Goal: Register for event/course

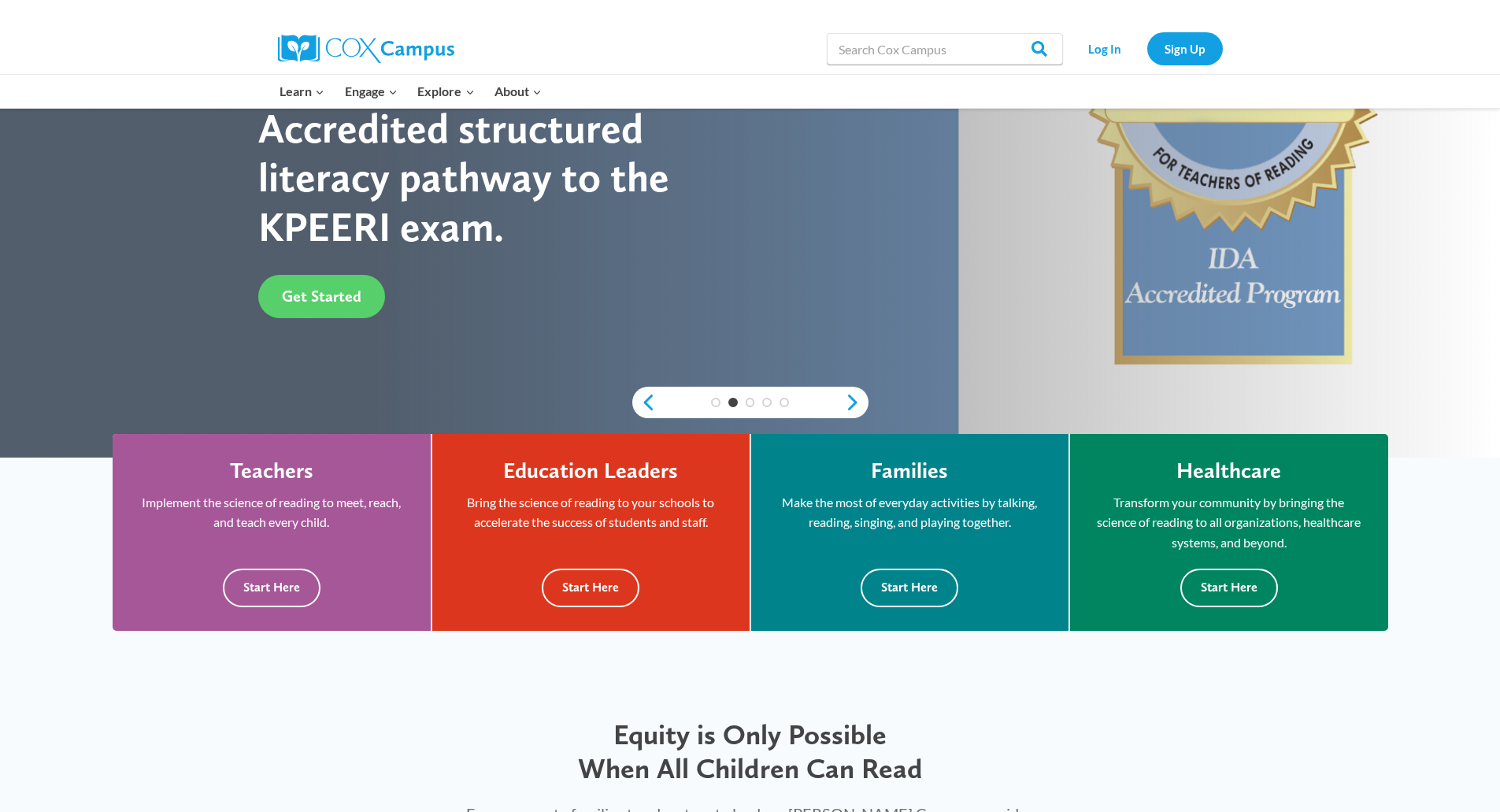
scroll to position [261, 0]
click at [263, 573] on button "Start Here" at bounding box center [271, 587] width 97 height 38
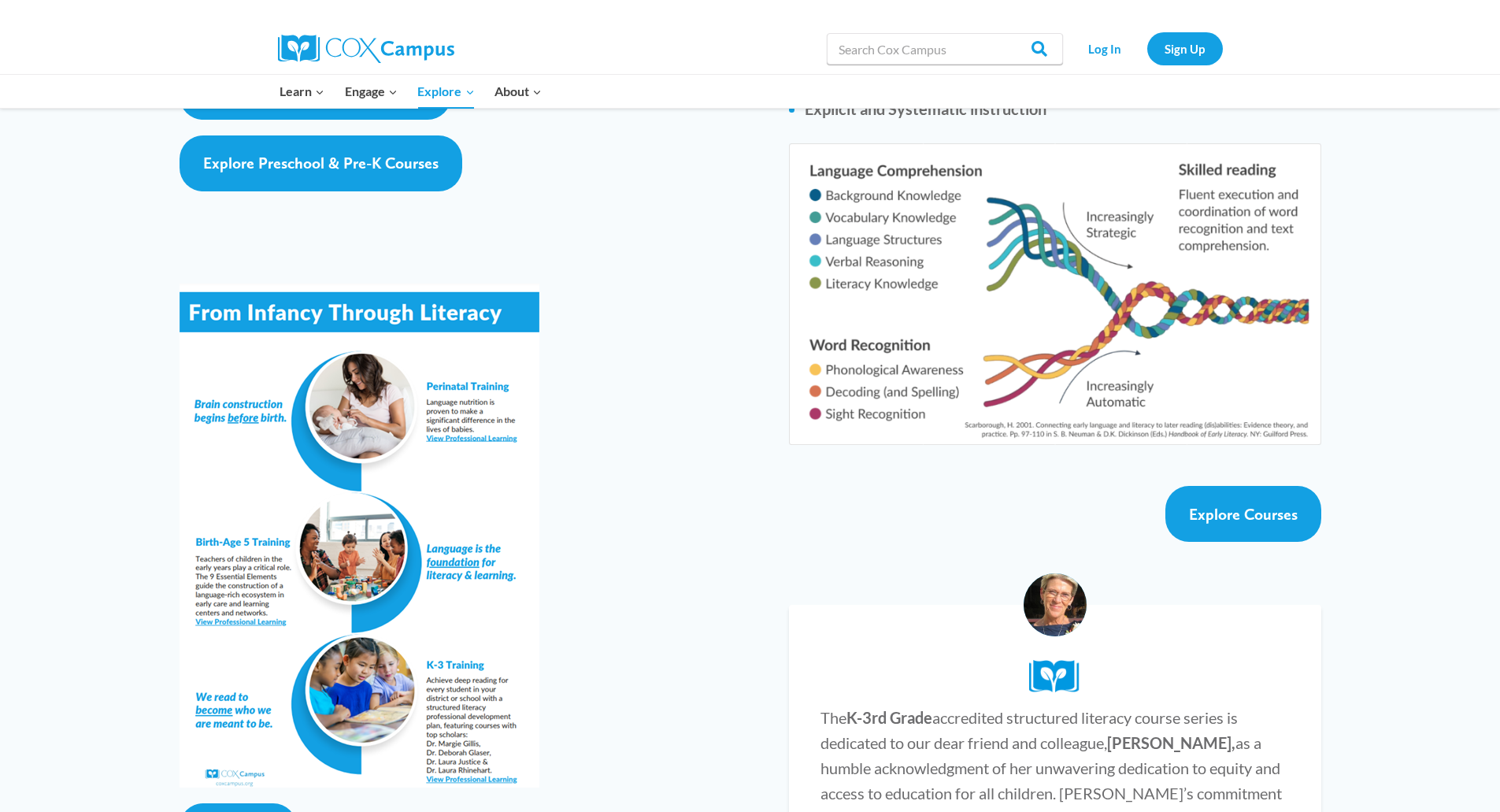
scroll to position [2575, 0]
click at [1254, 504] on span "Explore Courses" at bounding box center [1243, 514] width 109 height 19
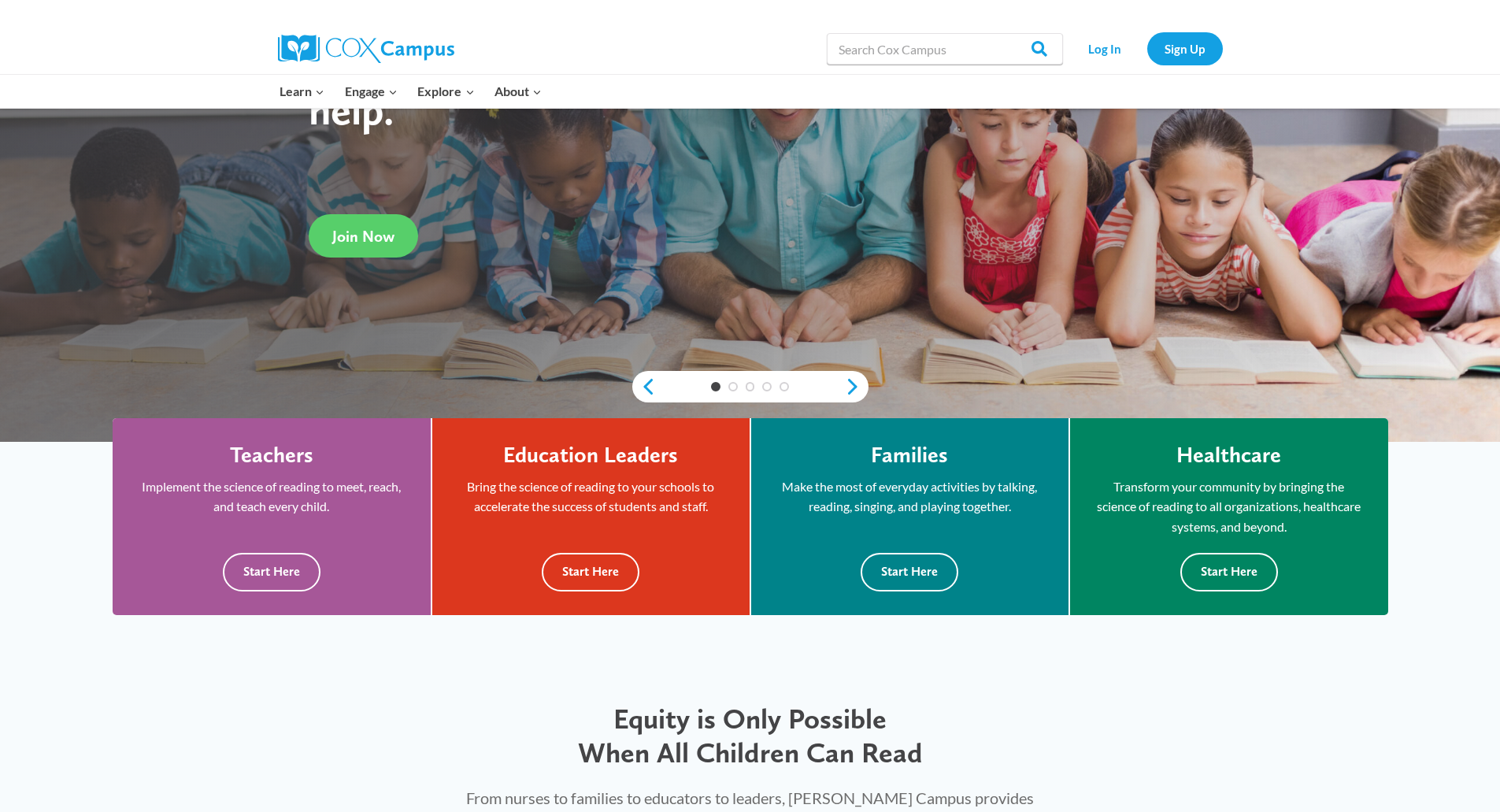
scroll to position [278, 0]
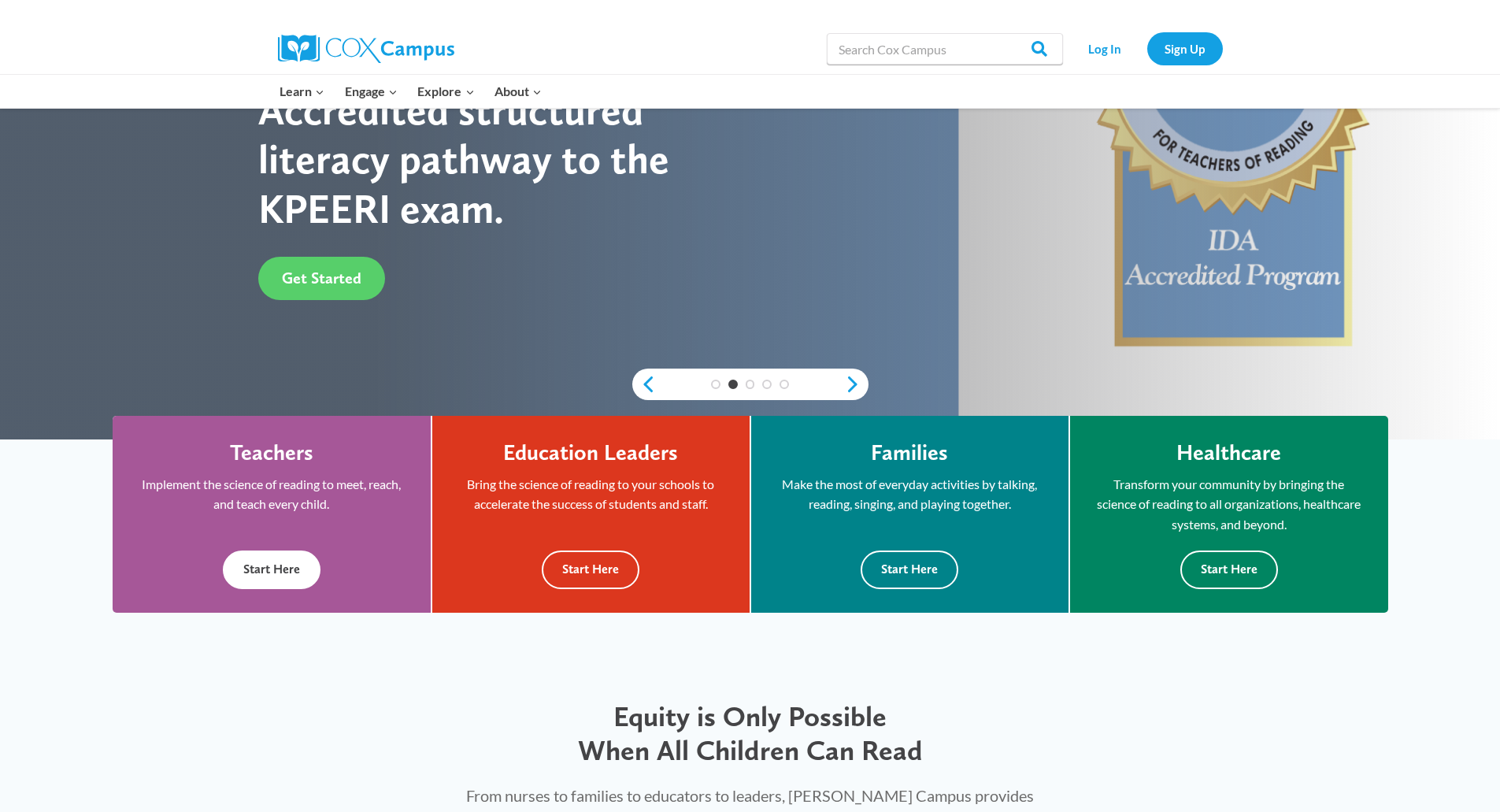
click at [292, 562] on button "Start Here" at bounding box center [271, 570] width 97 height 38
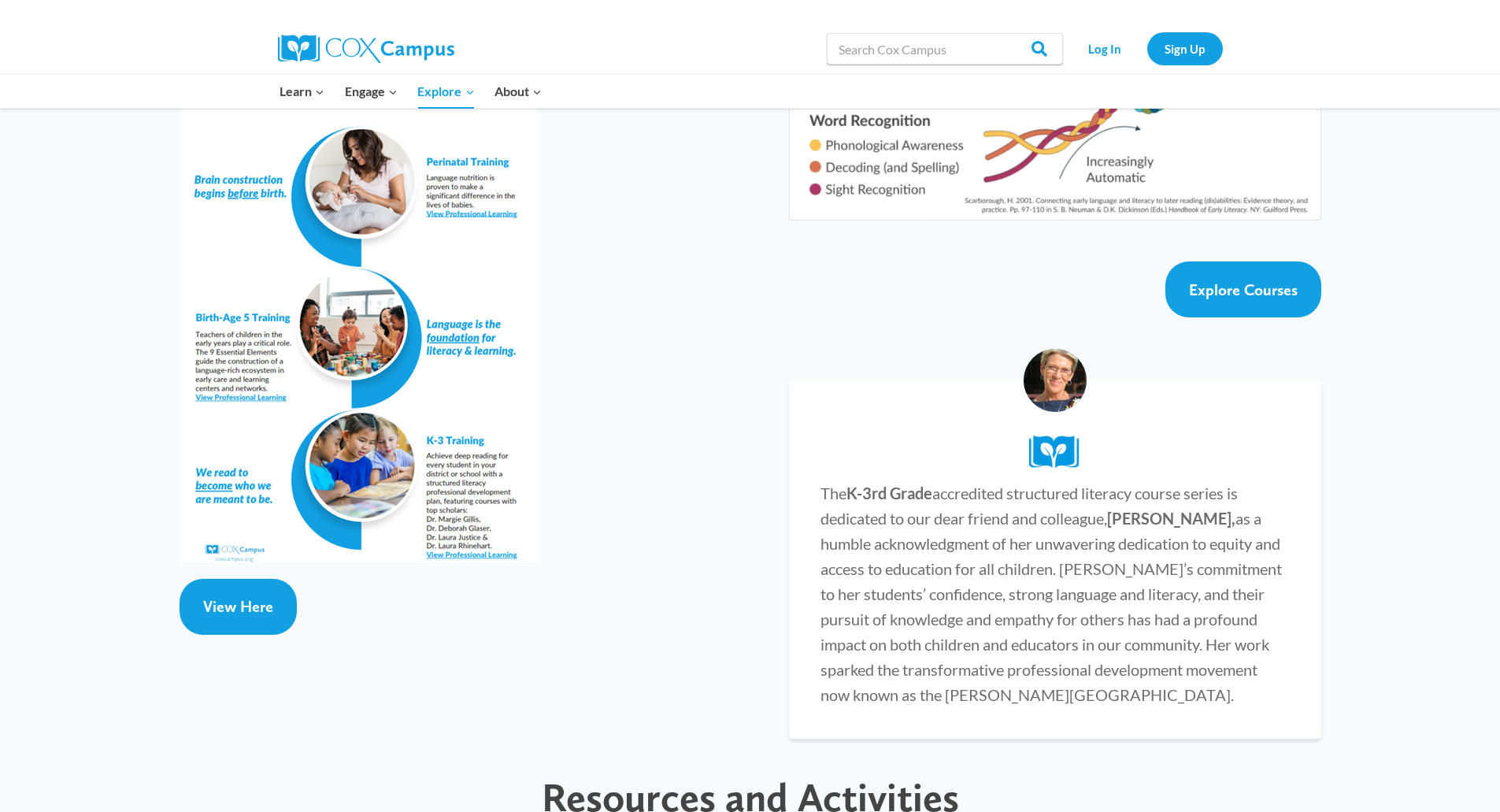
scroll to position [2797, 0]
click at [1236, 281] on span "Explore Courses" at bounding box center [1243, 291] width 109 height 19
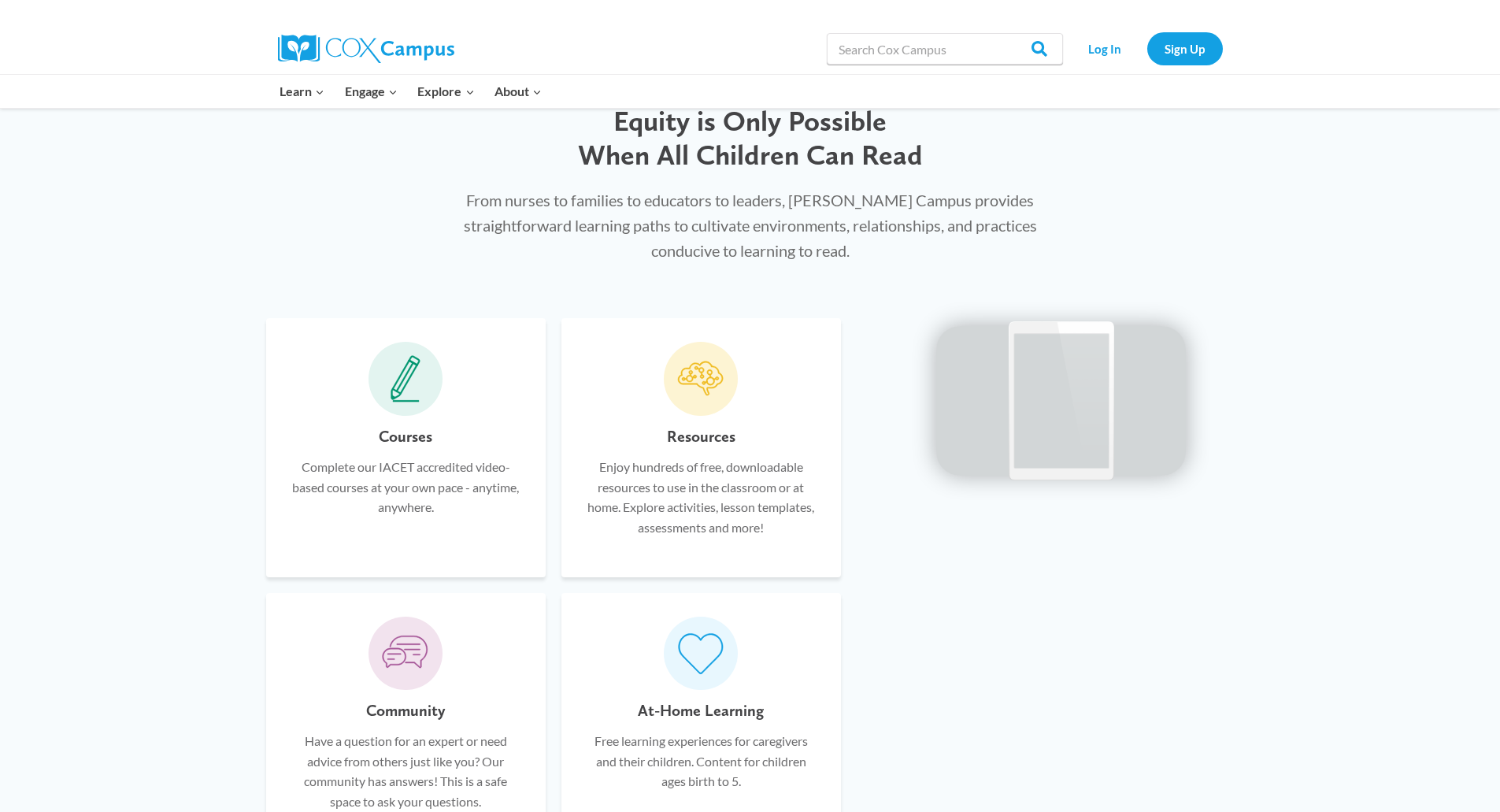
scroll to position [883, 0]
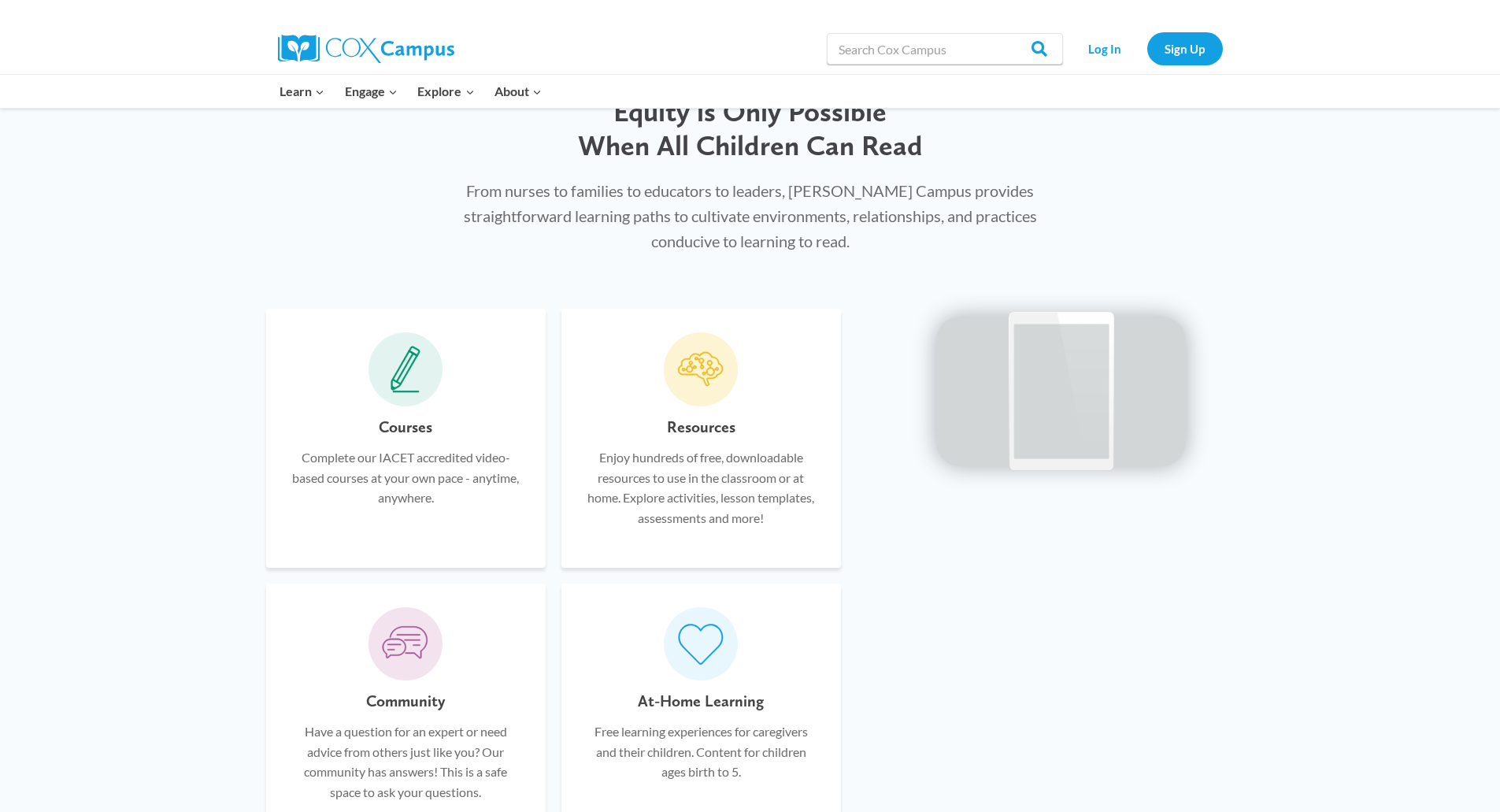
click at [406, 437] on h6 "Courses" at bounding box center [406, 427] width 54 height 25
click at [409, 399] on span at bounding box center [405, 368] width 74 height 74
click at [400, 367] on icon at bounding box center [405, 370] width 27 height 40
click at [405, 501] on p "Complete our IACET accredited video-based courses at your own pace - anytime, a…" at bounding box center [405, 477] width 232 height 61
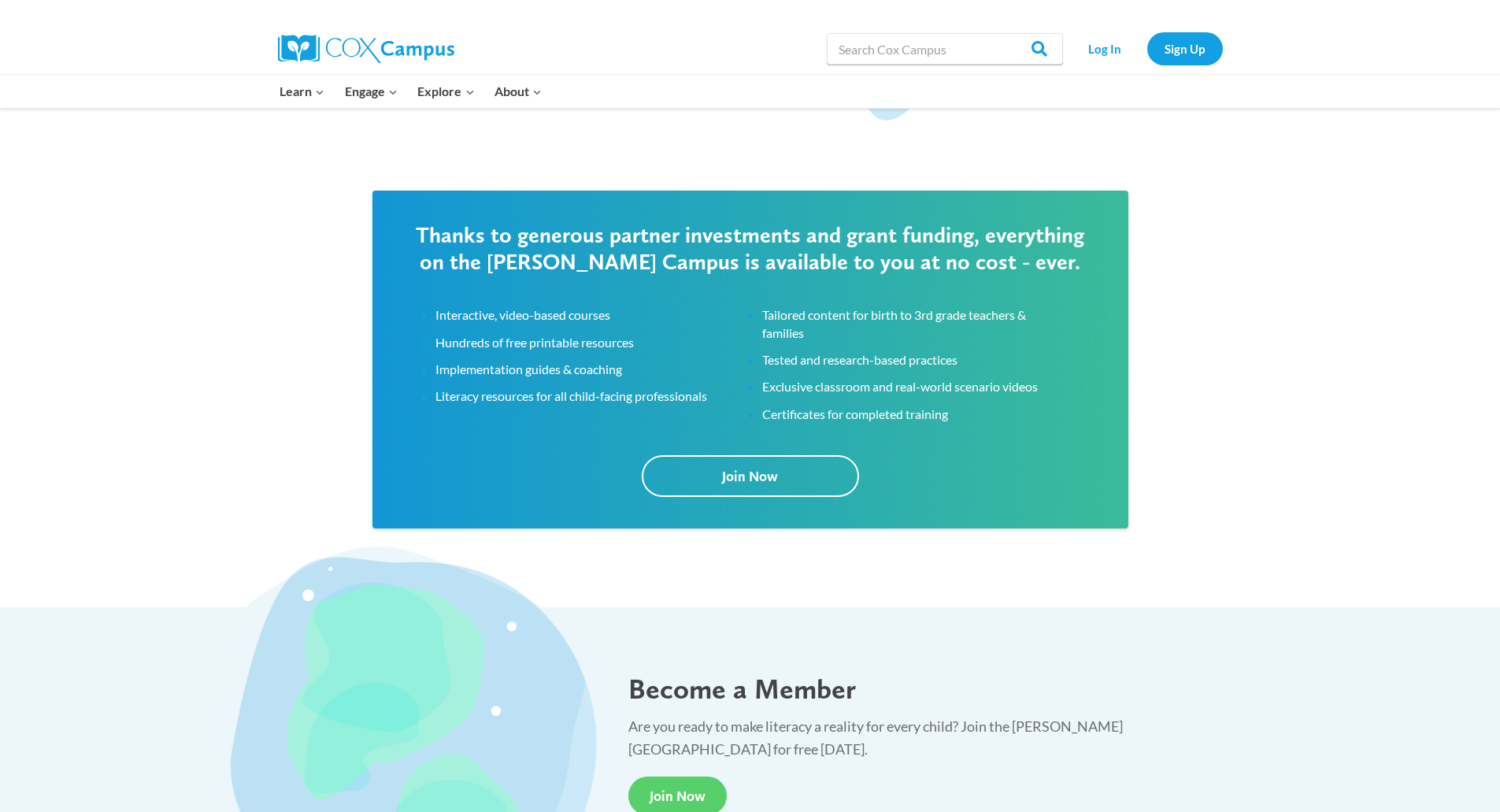
scroll to position [2525, 0]
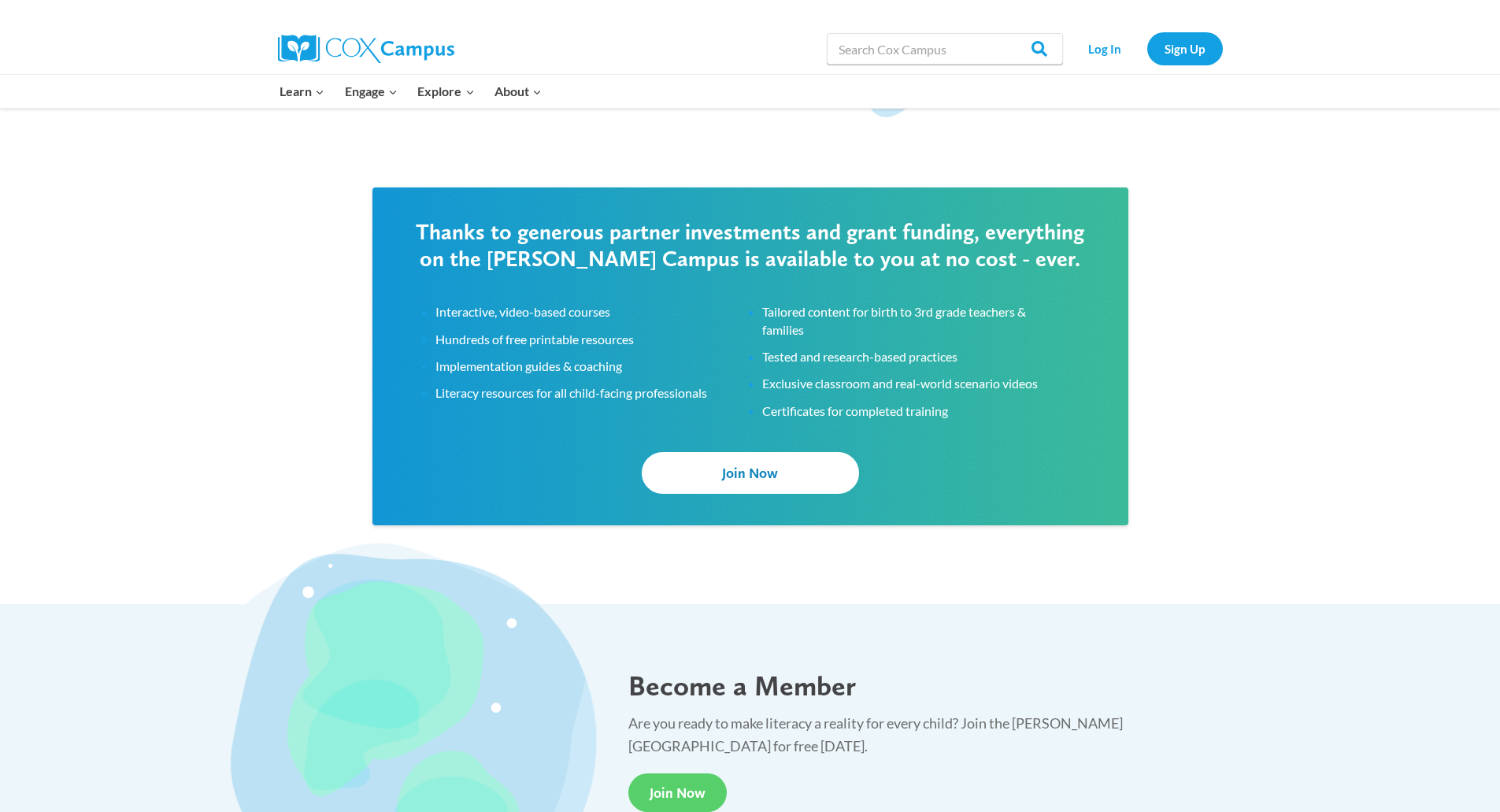
click at [737, 472] on span "Join Now" at bounding box center [750, 472] width 56 height 16
click at [773, 469] on span "Join Now" at bounding box center [750, 472] width 56 height 16
click at [1179, 50] on link "Sign Up" at bounding box center [1185, 49] width 76 height 33
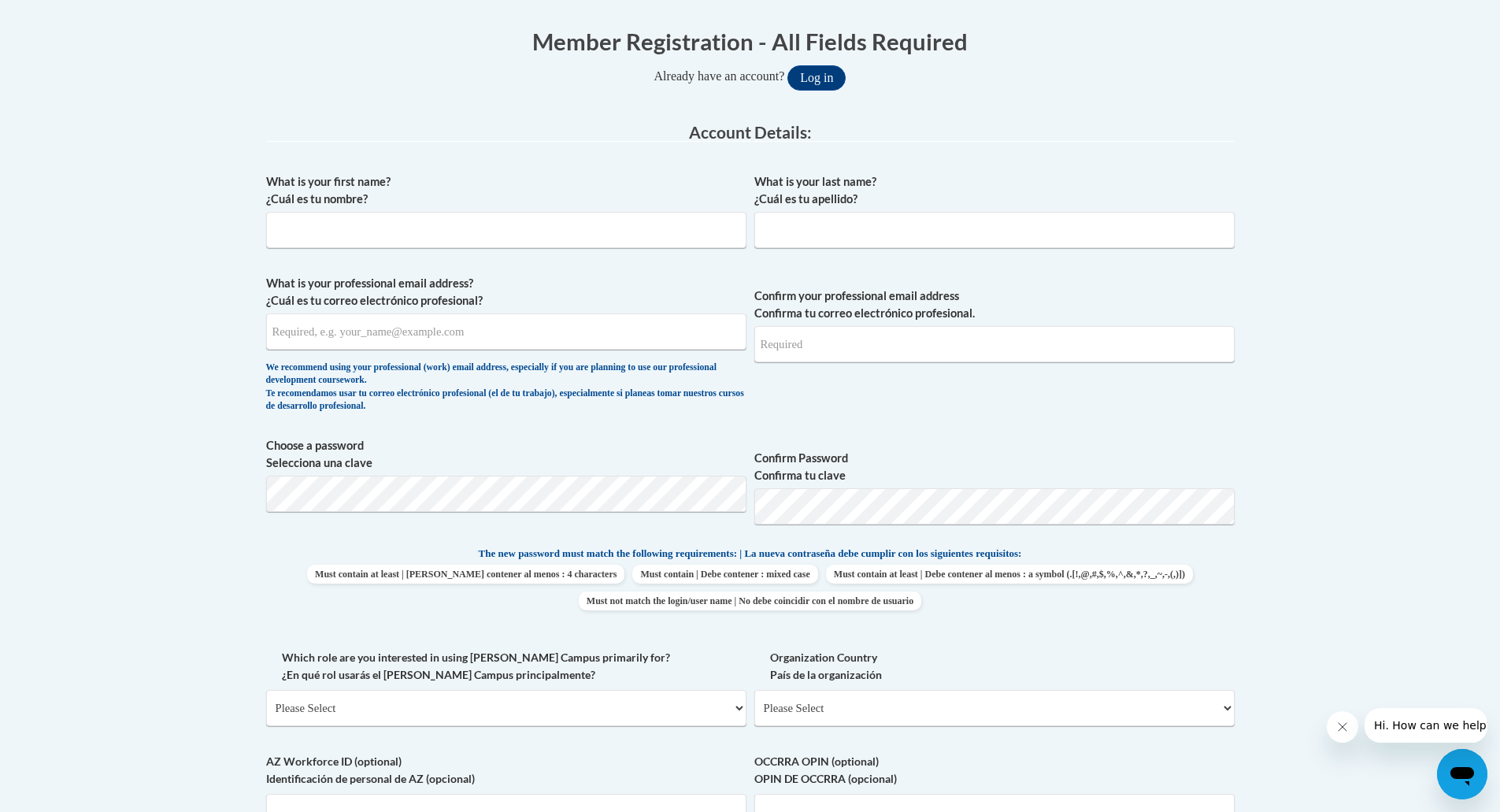
scroll to position [310, 0]
click at [329, 232] on input "What is your first name? ¿Cuál es tu nombre?" at bounding box center [506, 231] width 480 height 37
type input "Judy"
type input "Robben"
type input "JROBBEN62@GMAIL.COM"
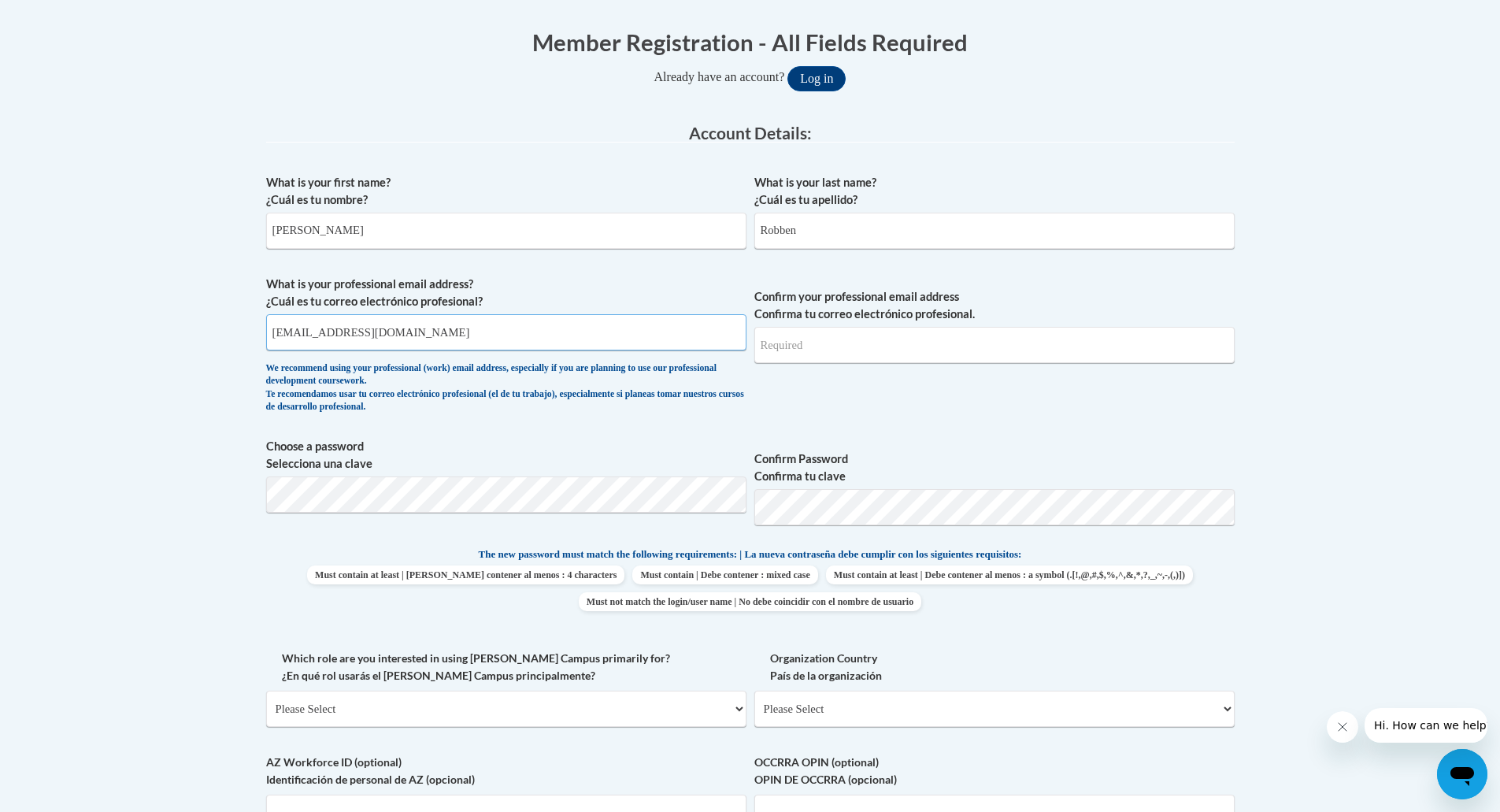
type input "JROBBEN62@GMAIL.COM"
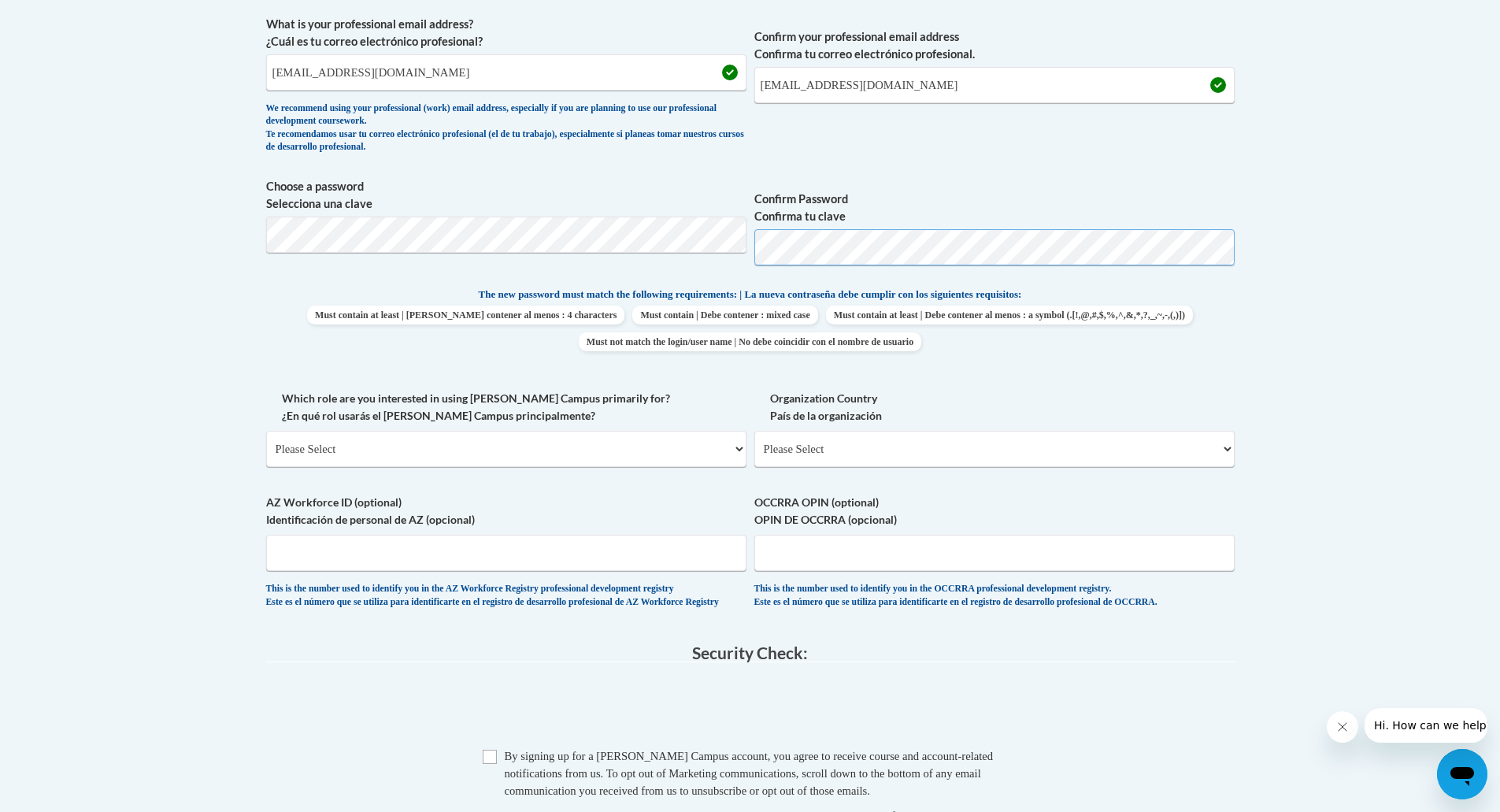
scroll to position [571, 0]
click at [557, 443] on select "Please Select College/University | Colegio/Universidad Community/Nonprofit Part…" at bounding box center [506, 448] width 480 height 37
select select "fbf2d438-af2f-41f8-98f1-81c410e29de3"
click at [267, 430] on select "Please Select College/University | Colegio/Universidad Community/Nonprofit Part…" at bounding box center [506, 448] width 480 height 37
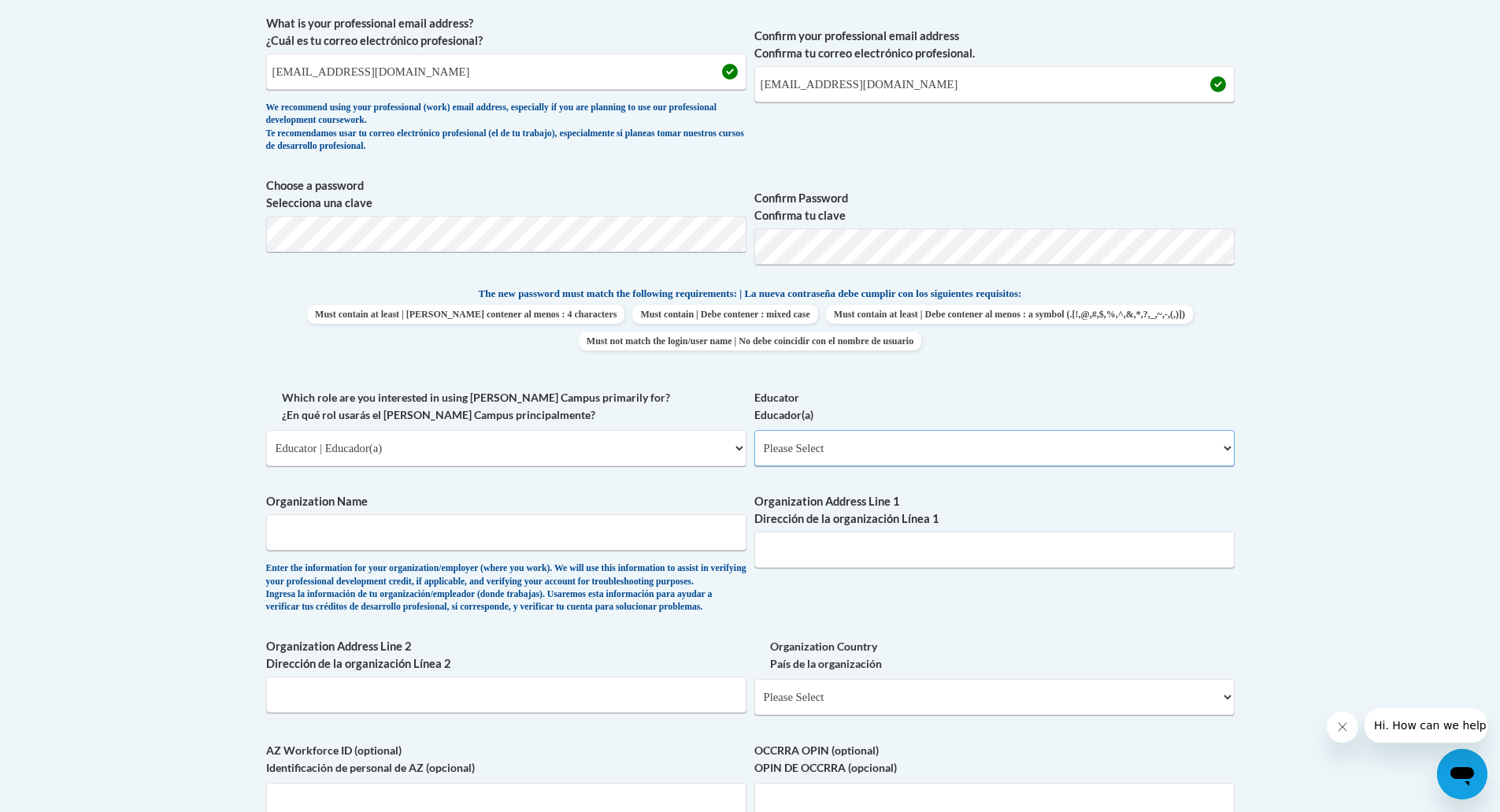
click at [1225, 450] on select "Please Select Early Learning/Daycare Teacher/Family Home Care Provider | Maestr…" at bounding box center [994, 448] width 480 height 37
select select "8e40623d-54d0-45cd-9f92-5df65cd3f8cf"
click at [754, 430] on select "Please Select Early Learning/Daycare Teacher/Family Home Care Provider | Maestr…" at bounding box center [994, 448] width 480 height 37
click at [349, 540] on input "Organization Name" at bounding box center [506, 532] width 480 height 37
type input "Academy of the Sacred Heart-St. Charles, MO."
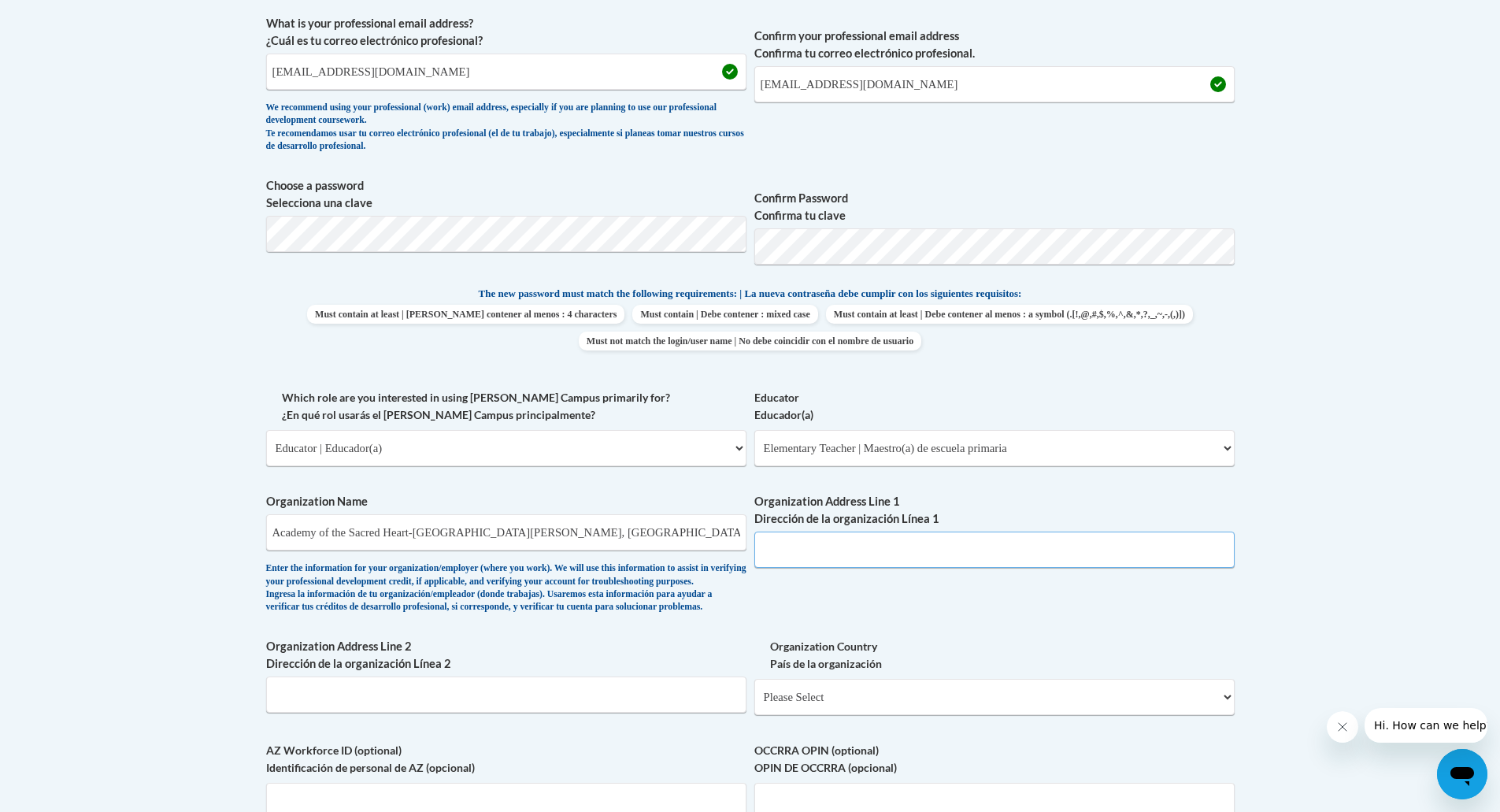
click at [804, 560] on input "Organization Address Line 1 Dirección de la organización Línea 1" at bounding box center [994, 549] width 480 height 37
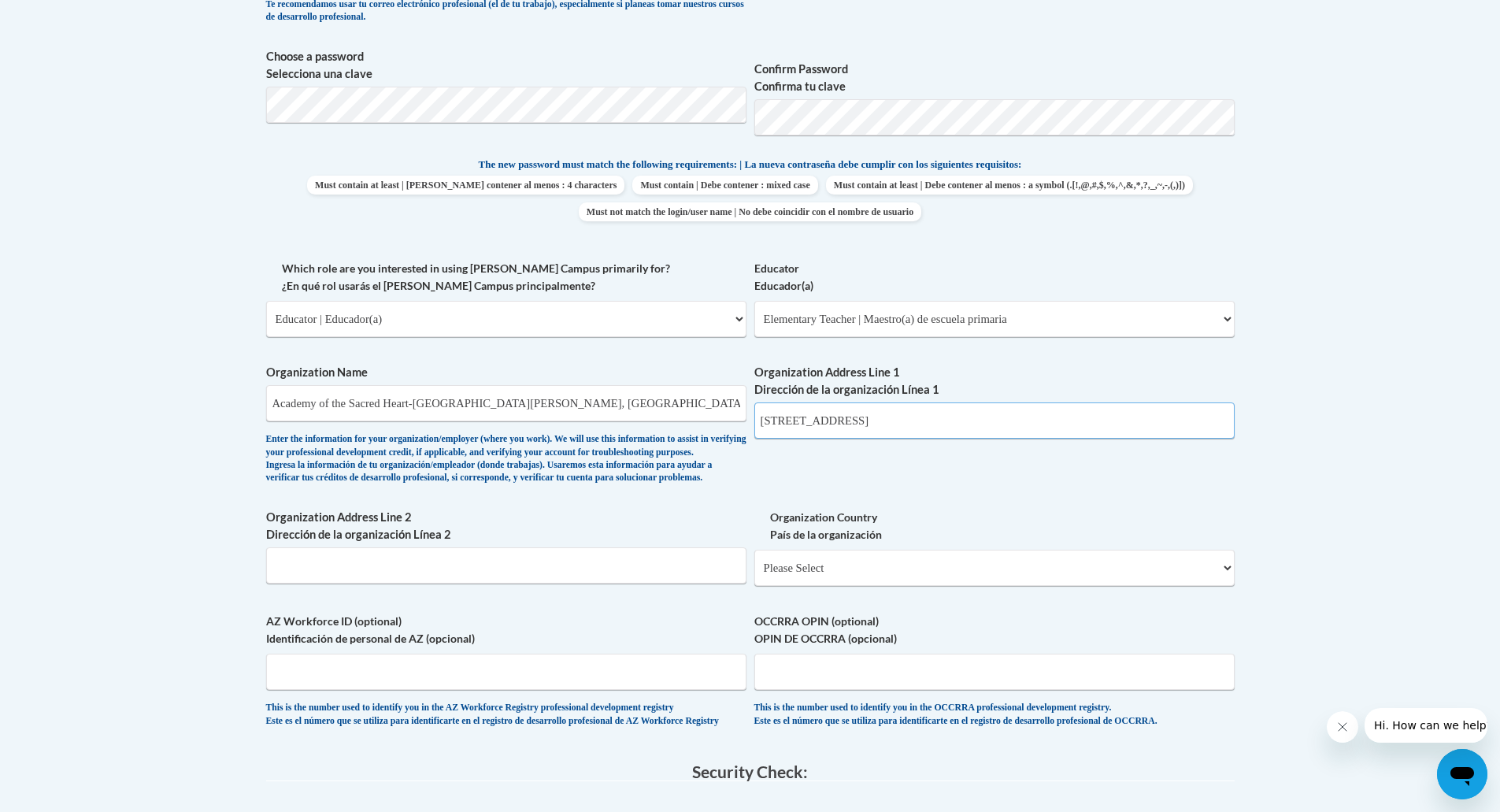
scroll to position [709, 0]
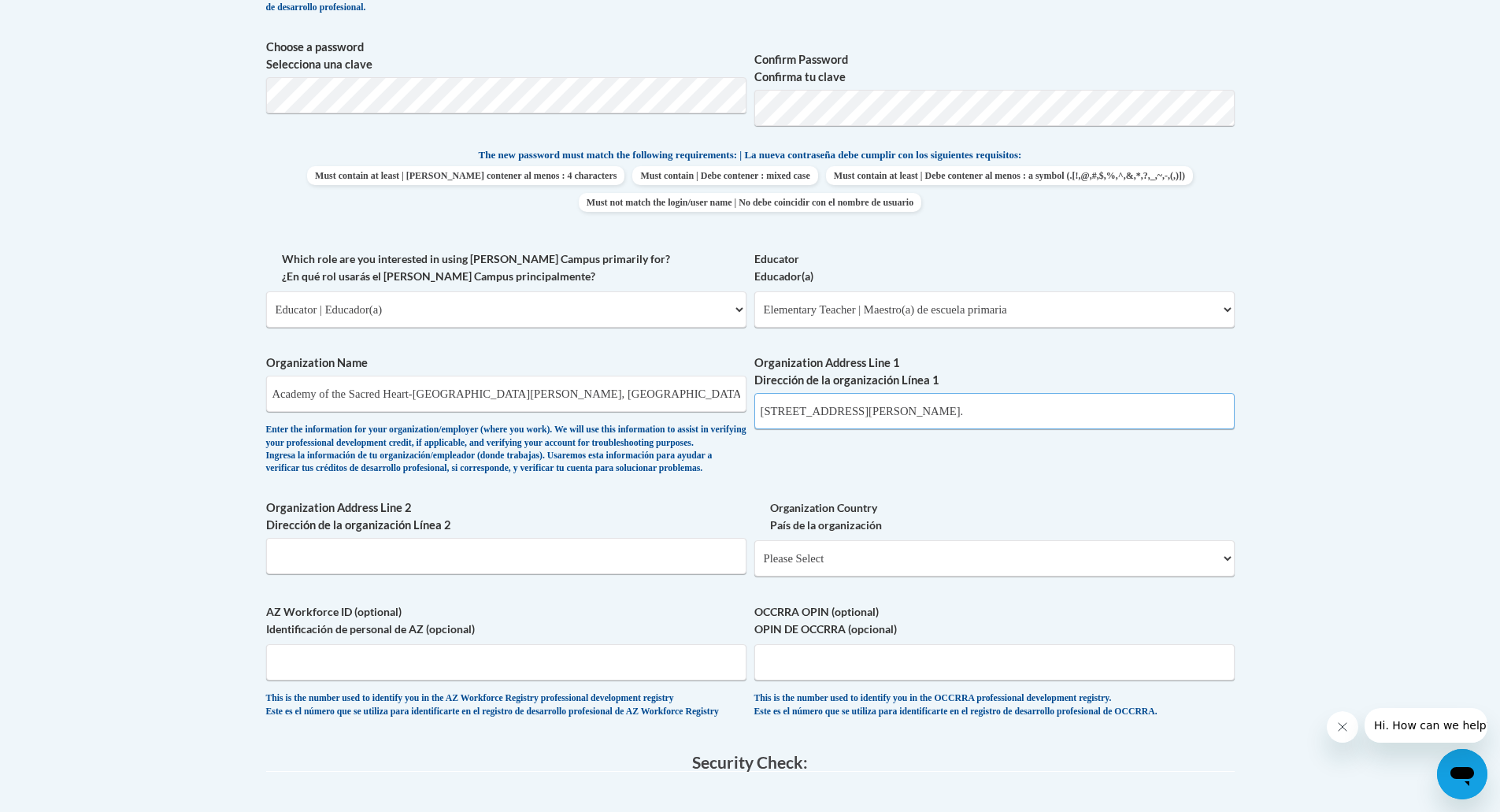
click at [855, 411] on input "619 N. Second St. St. Charles, MO." at bounding box center [994, 411] width 480 height 37
click at [953, 414] on input "619 N. Second St. St. Charles, MO." at bounding box center [994, 411] width 480 height 37
type input "619 N. Second St. St. Charles, MO."
click at [1218, 576] on select "Please Select United States | Estados Unidos Outside of the United States | Fue…" at bounding box center [994, 558] width 480 height 37
select select "ad49bcad-a171-4b2e-b99c-48b446064914"
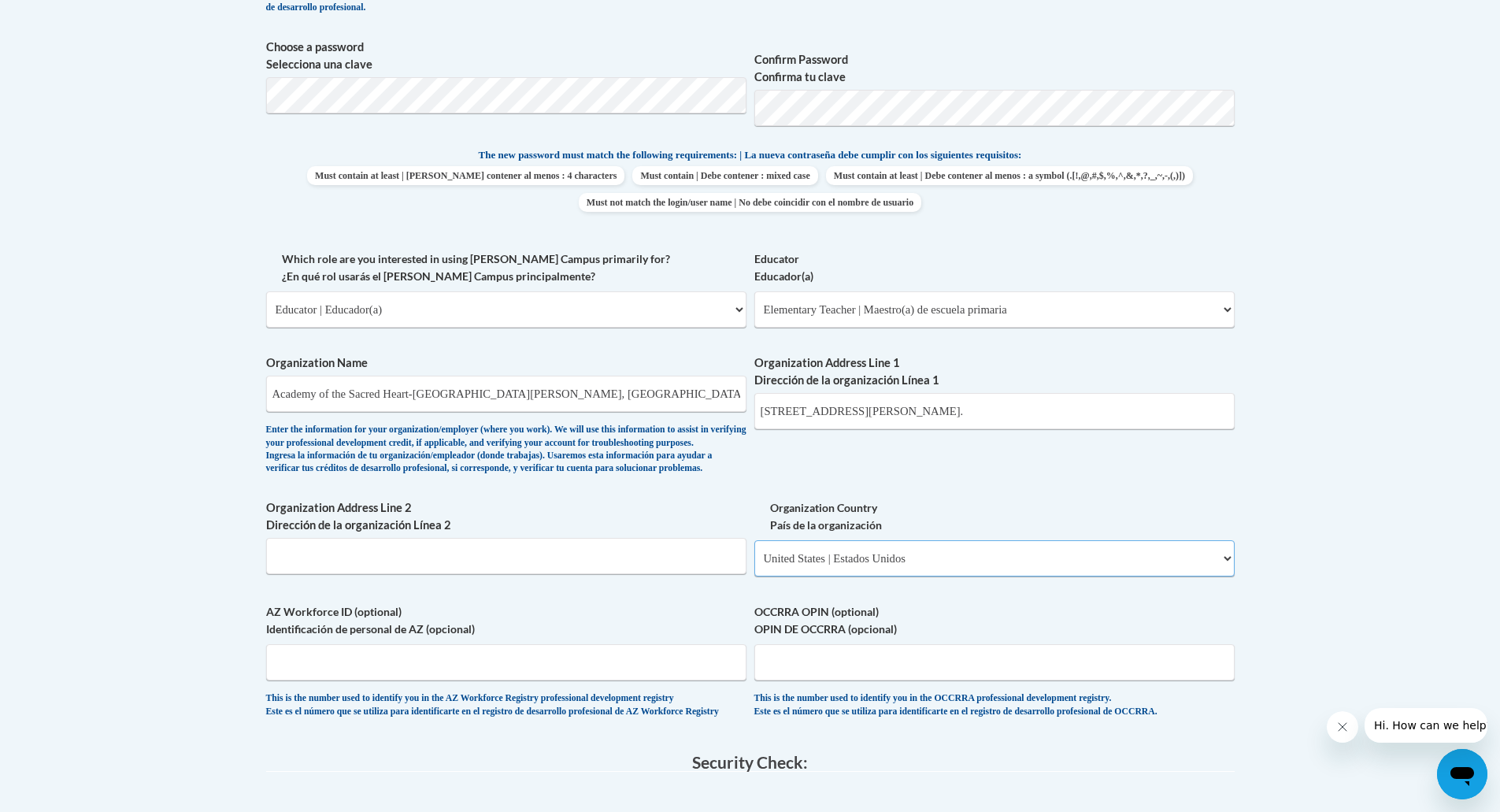
click at [754, 566] on select "Please Select United States | Estados Unidos Outside of the United States | Fue…" at bounding box center [994, 558] width 480 height 37
select select
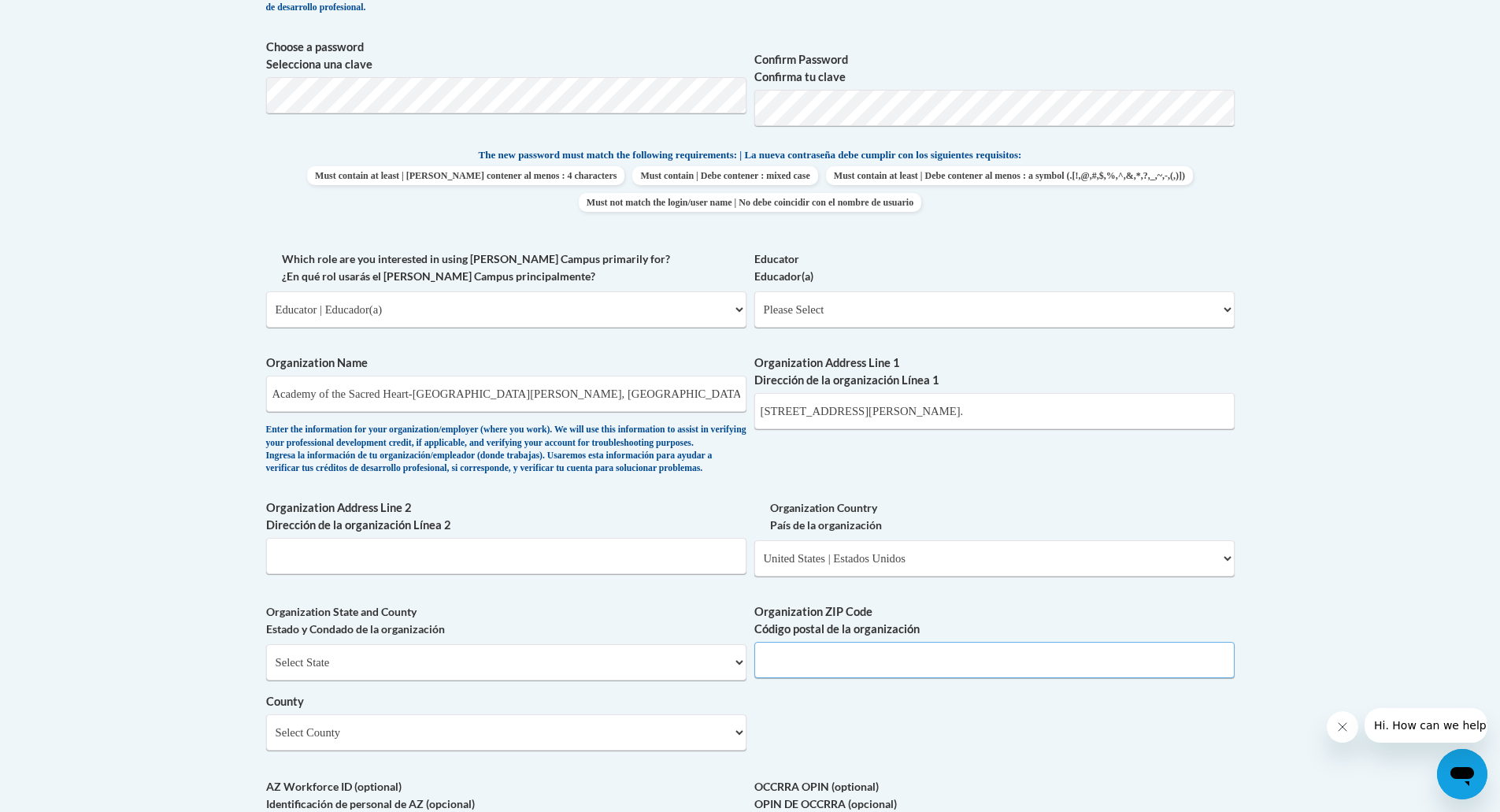
click at [778, 678] on input "Organization ZIP Code Código postal de la organización" at bounding box center [994, 660] width 480 height 37
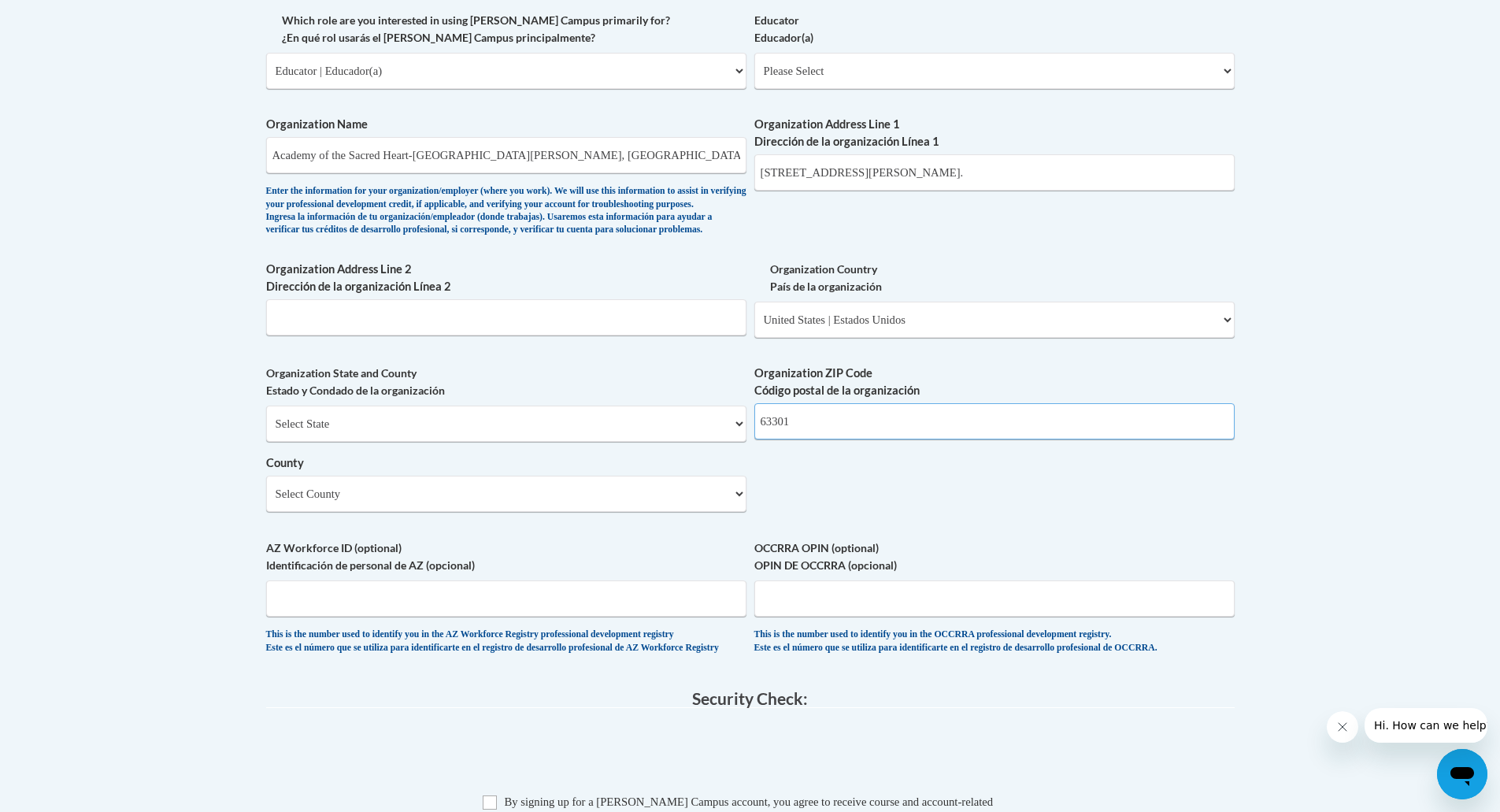
scroll to position [970, 0]
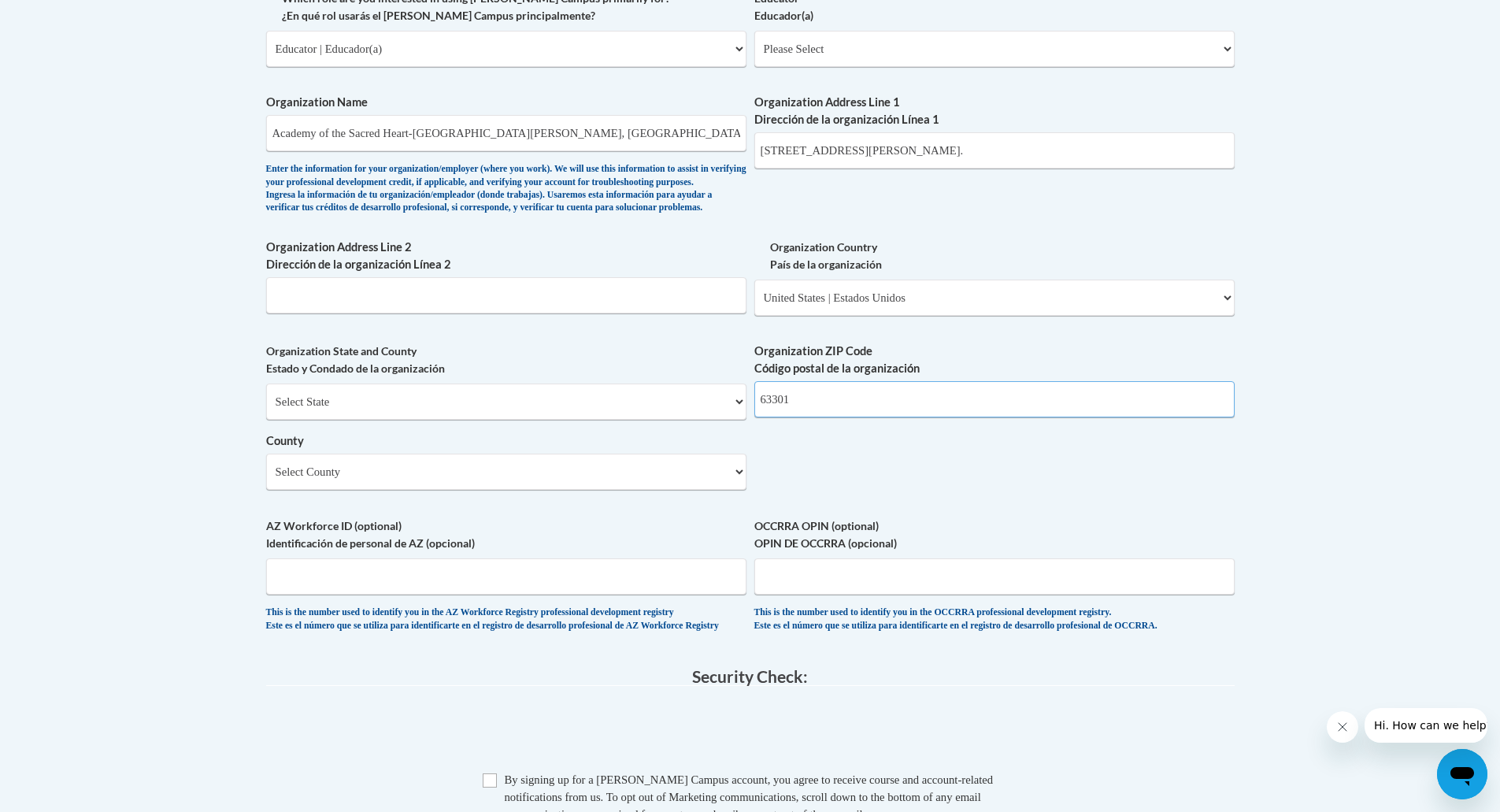
type input "63301"
click at [737, 490] on select "Select County Adair Andrew Atchison Audrain Barry Barton Bates Benton Bollinger…" at bounding box center [506, 471] width 480 height 37
select select "St. Charles"
click at [267, 479] on select "Select County Adair Andrew Atchison Audrain Barry Barton Bates Benton Bollinger…" at bounding box center [506, 471] width 480 height 37
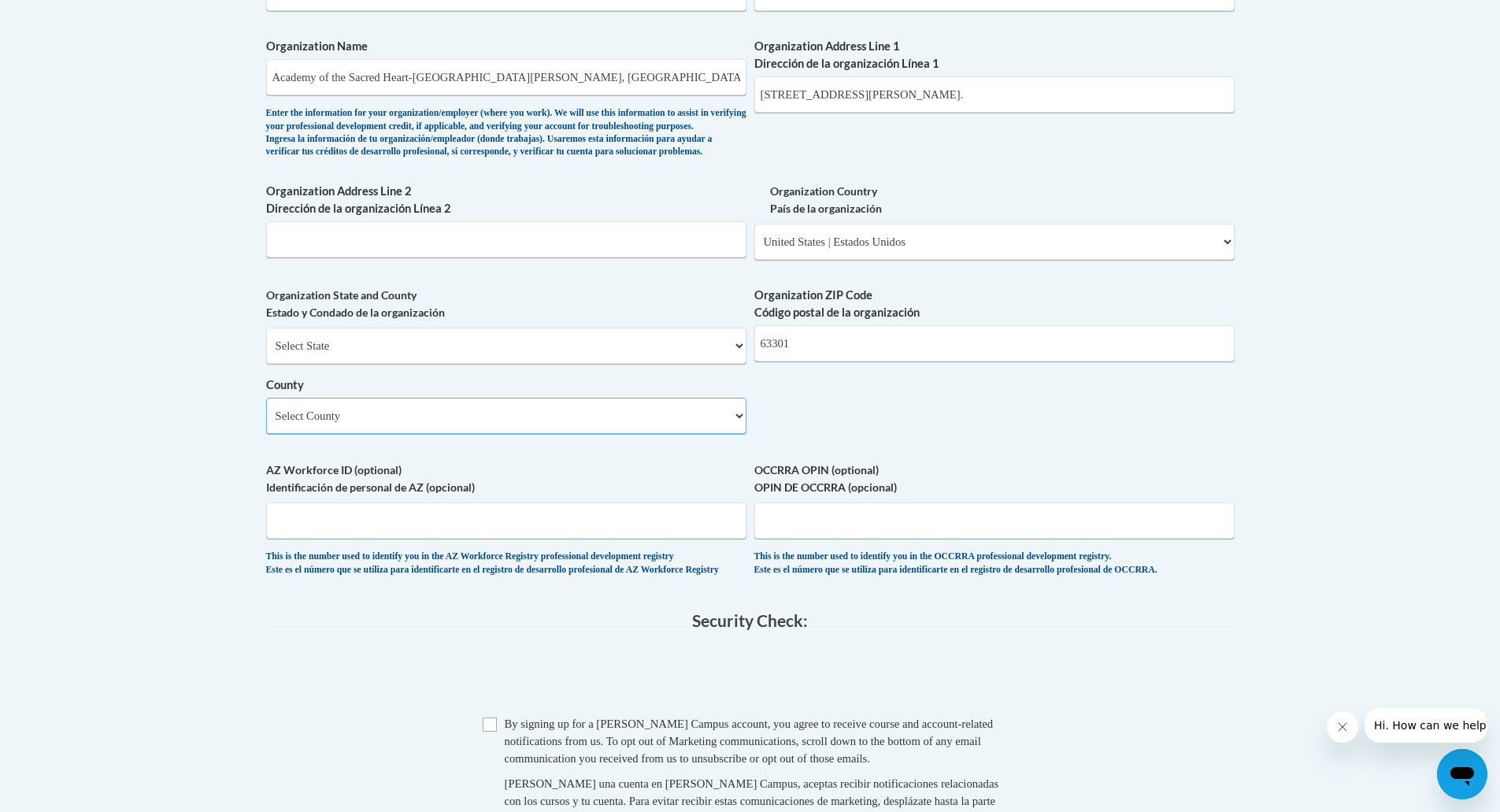
scroll to position [1026, 0]
click at [488, 731] on input "Checkbox" at bounding box center [490, 723] width 14 height 14
checkbox input "true"
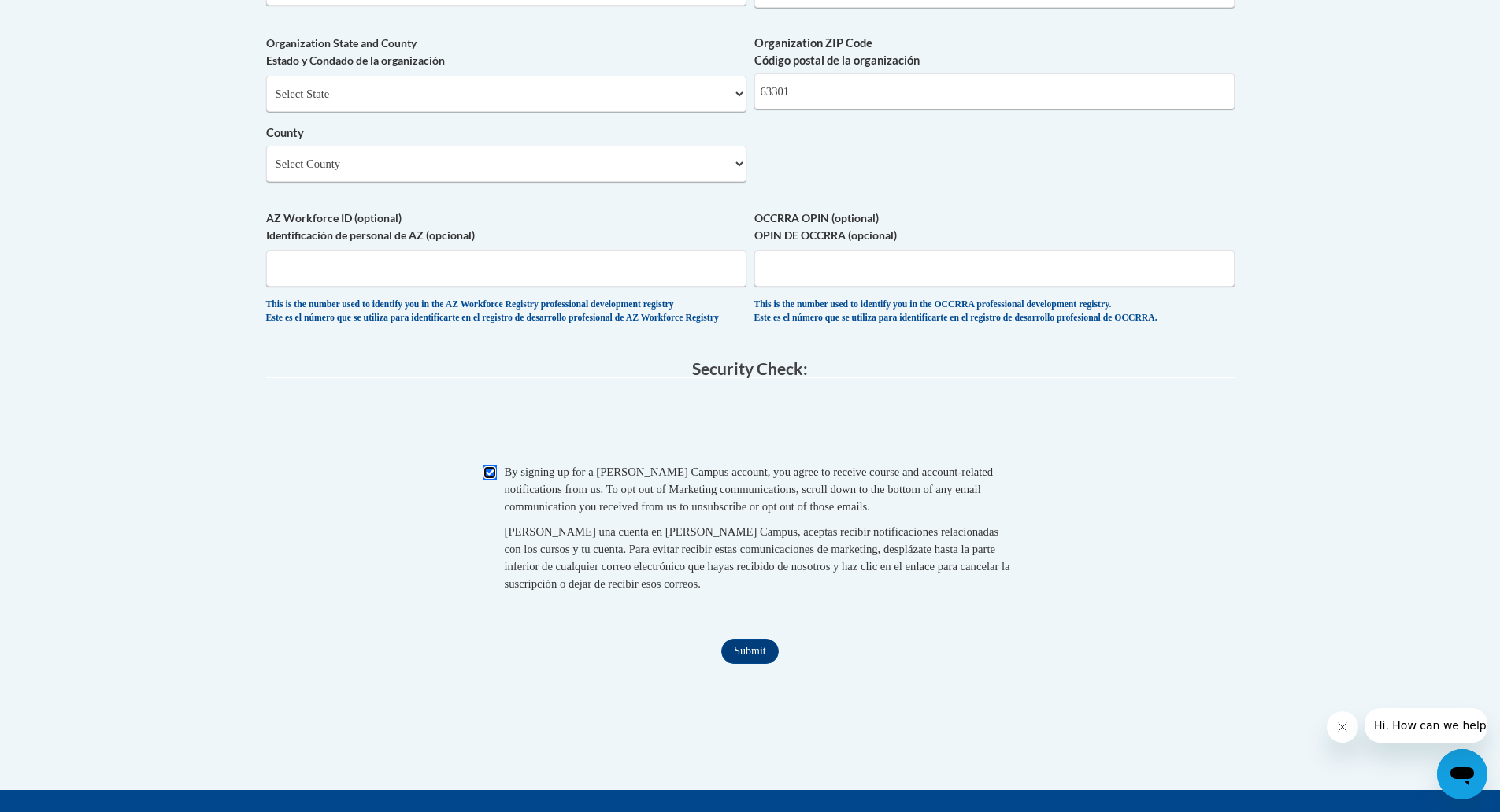
scroll to position [1280, 0]
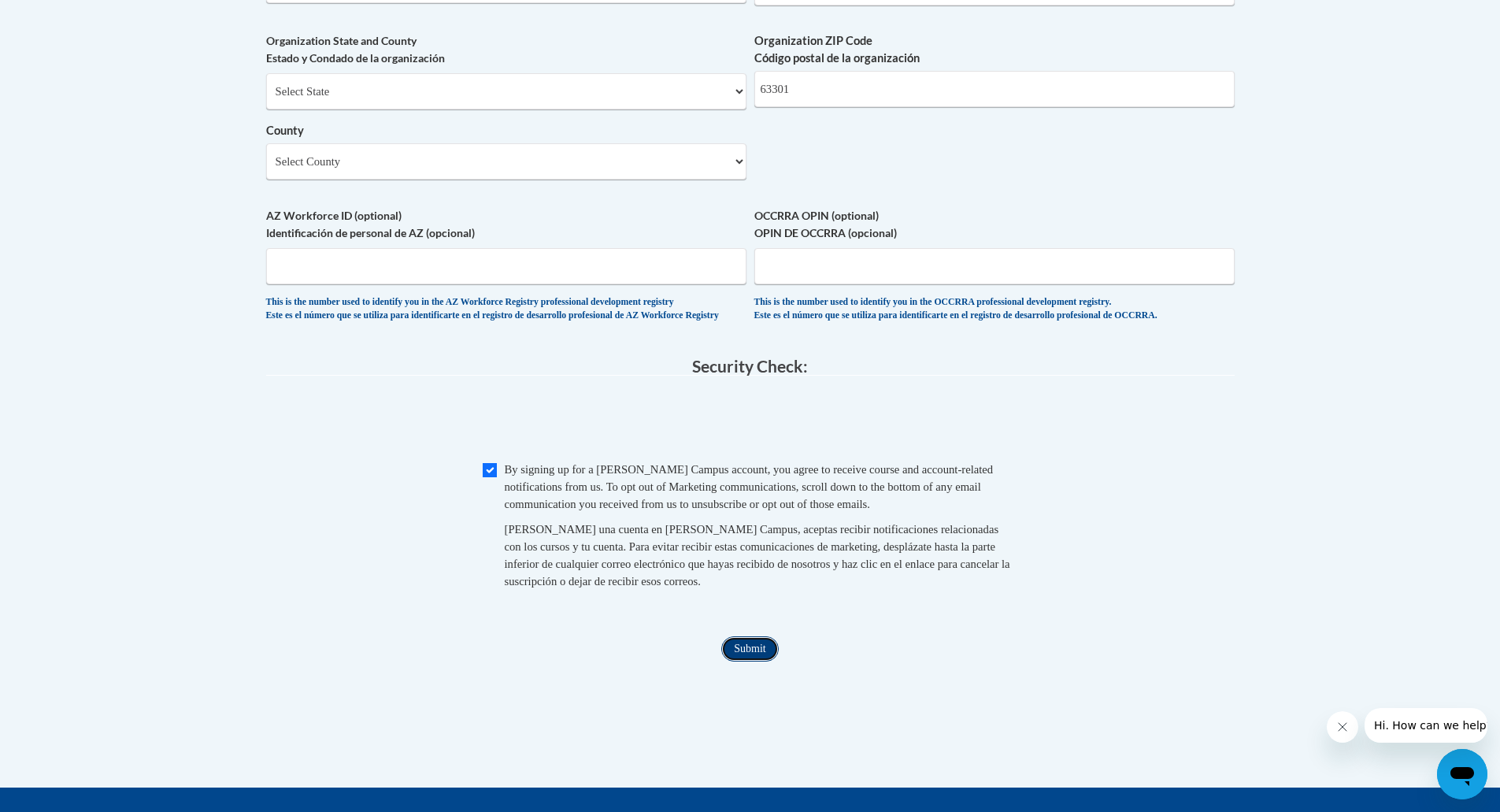
click at [748, 662] on input "Submit" at bounding box center [750, 648] width 57 height 25
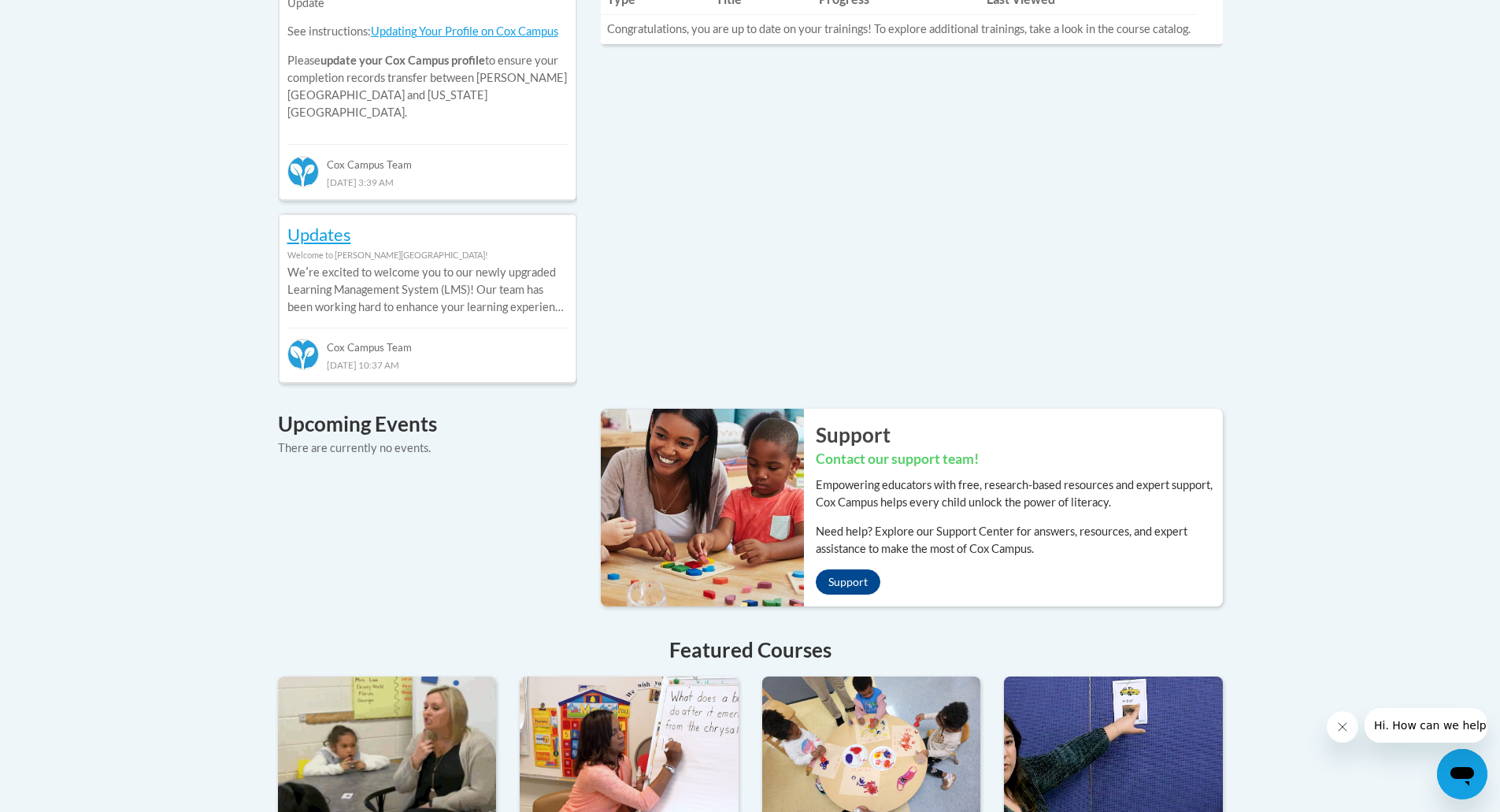
scroll to position [818, 0]
click at [635, 466] on img at bounding box center [696, 508] width 215 height 197
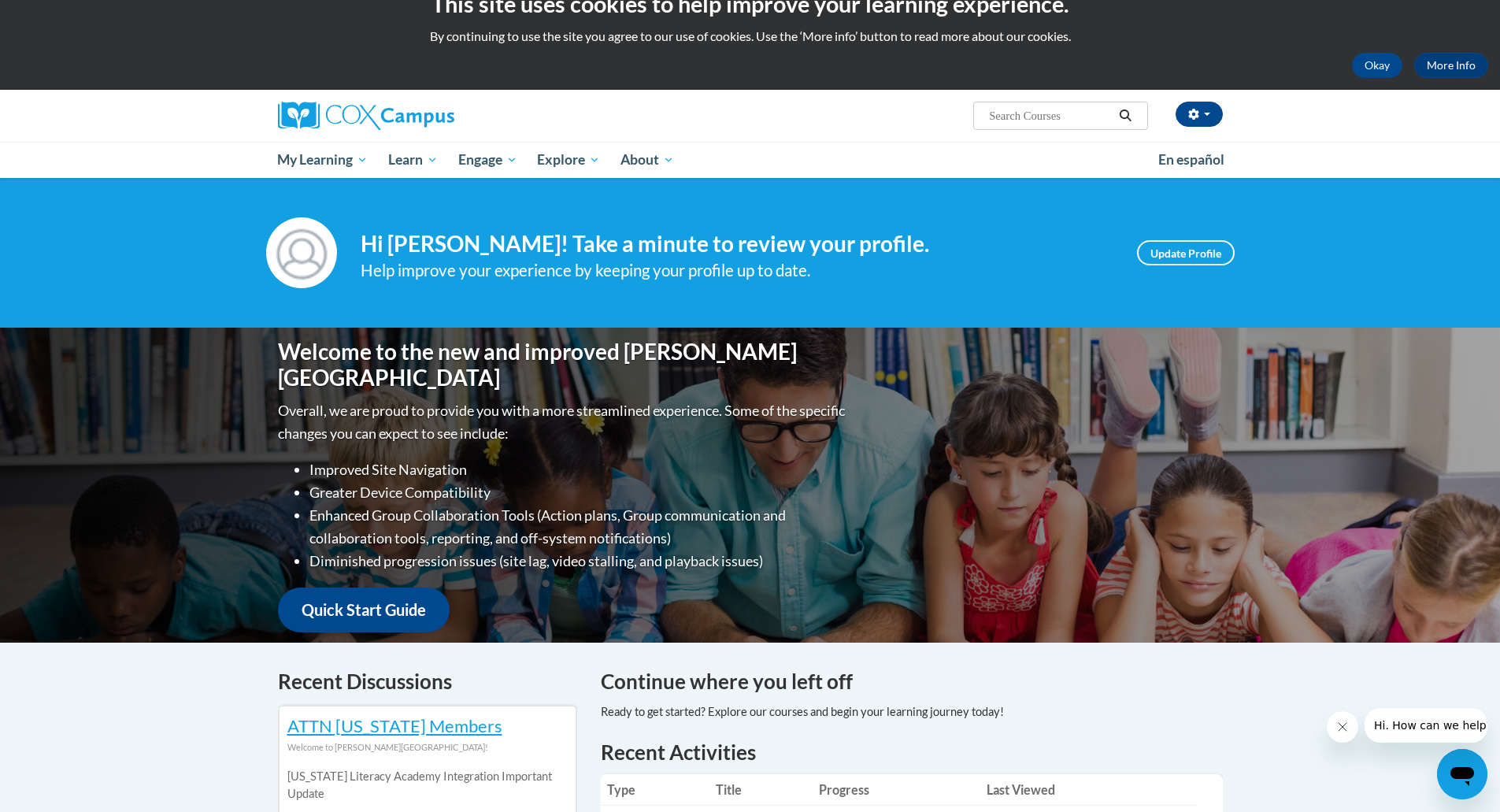
scroll to position [24, 0]
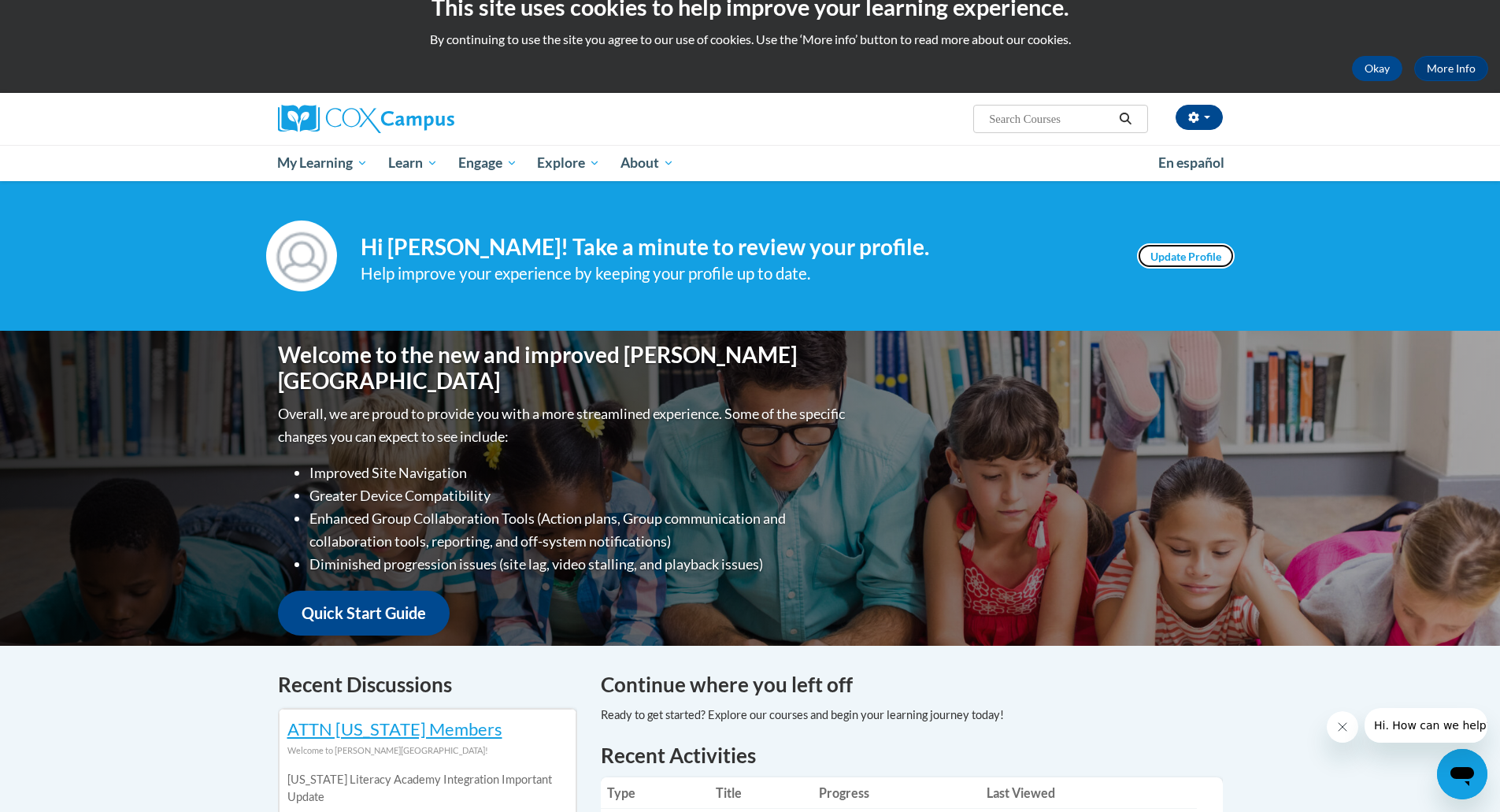
click at [1182, 254] on link "Update Profile" at bounding box center [1185, 256] width 97 height 25
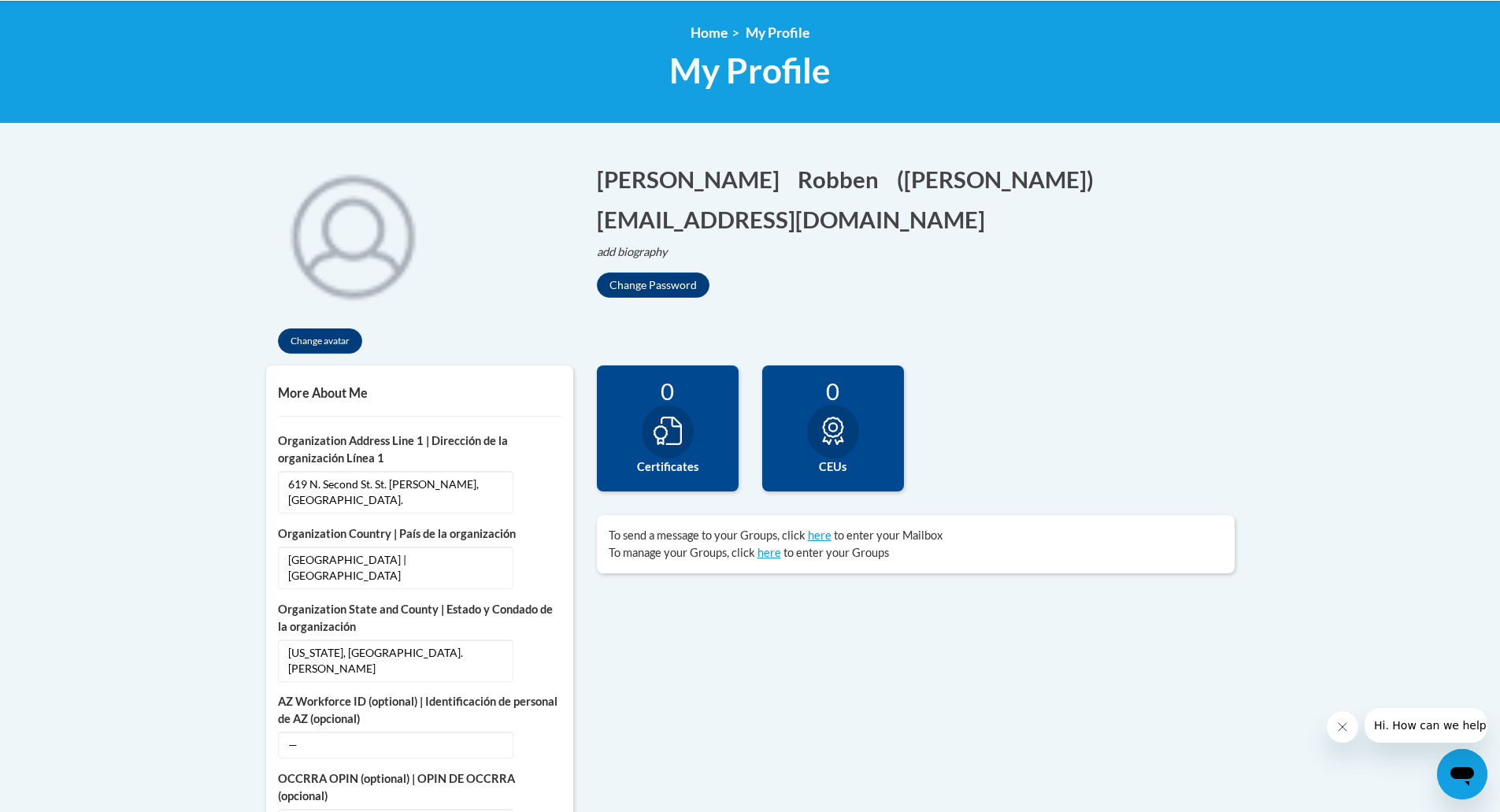
scroll to position [206, 0]
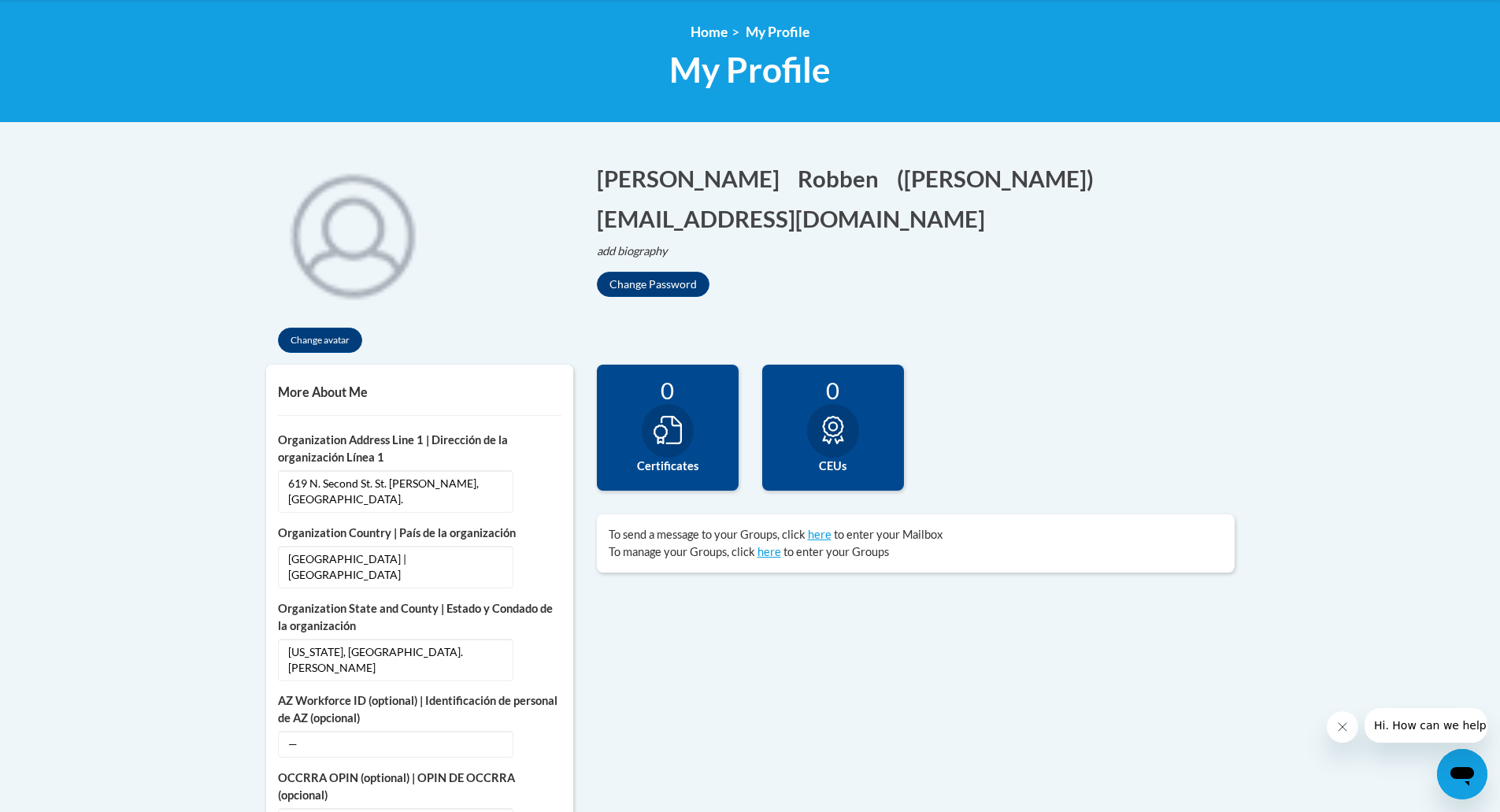
click at [663, 429] on icon at bounding box center [667, 429] width 28 height 28
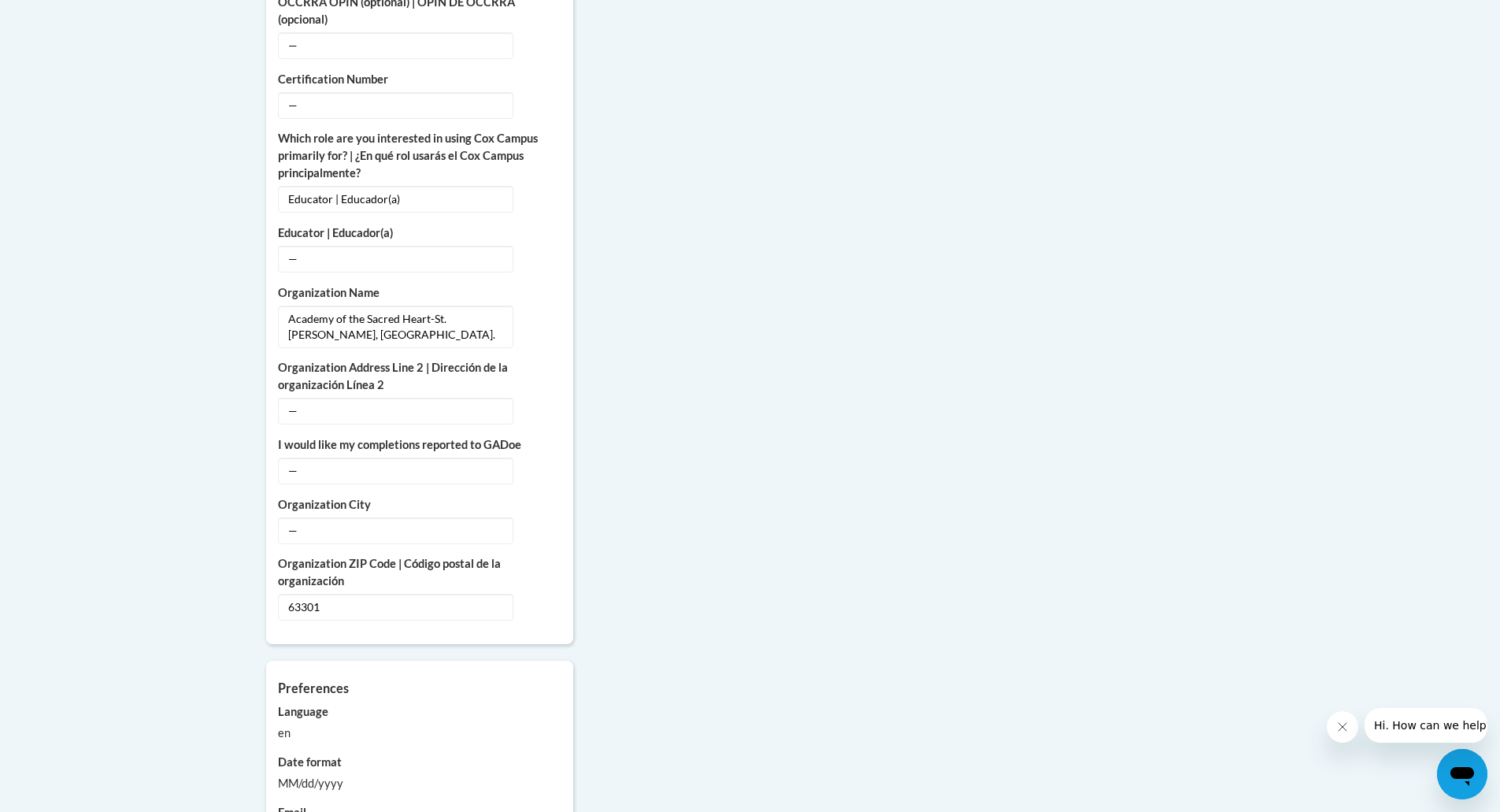
scroll to position [972, 0]
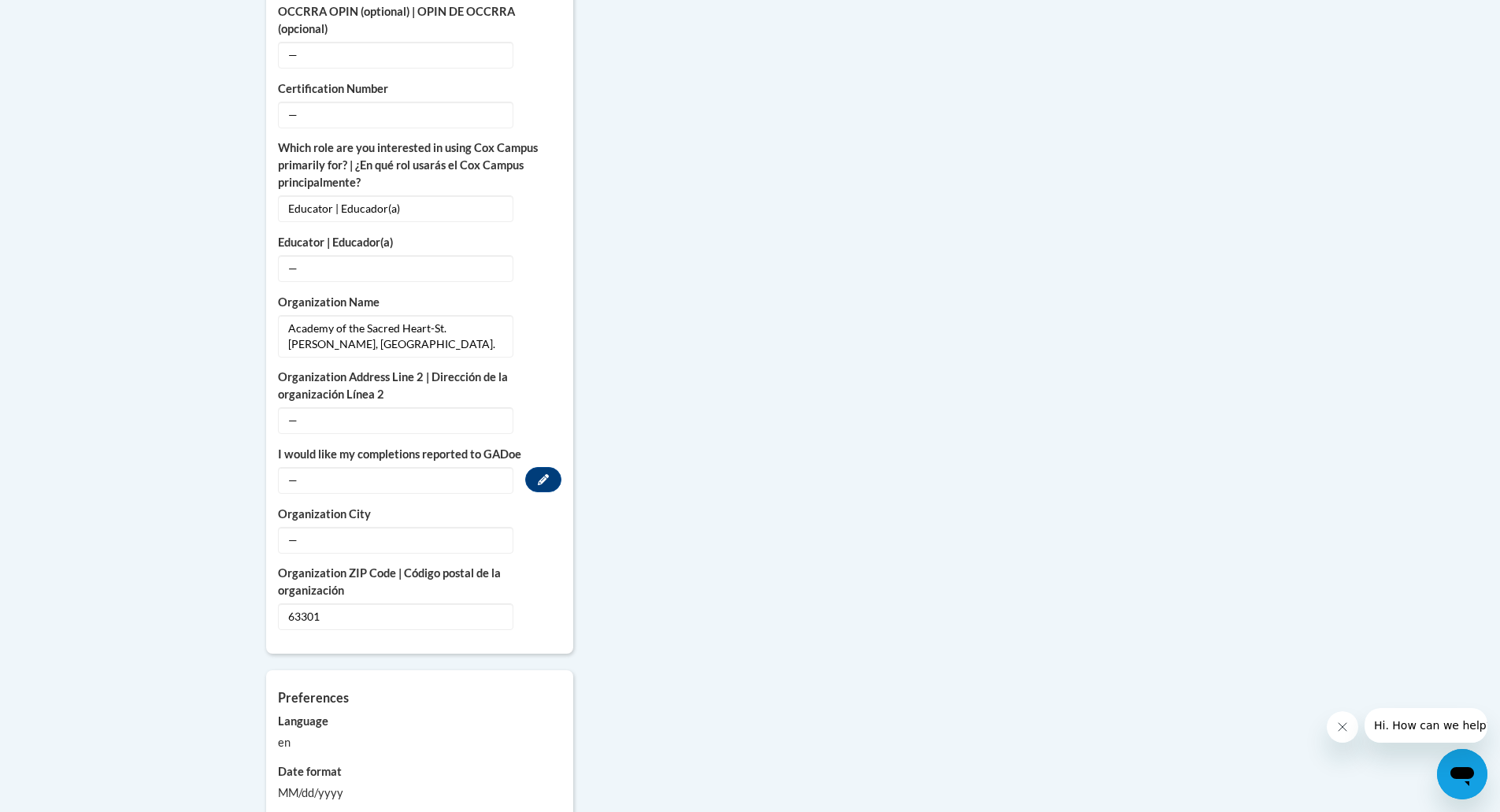
click at [324, 467] on span "—" at bounding box center [395, 480] width 236 height 27
click at [309, 467] on span "—" at bounding box center [395, 480] width 236 height 27
click at [542, 474] on icon "Custom profile fields" at bounding box center [543, 479] width 11 height 11
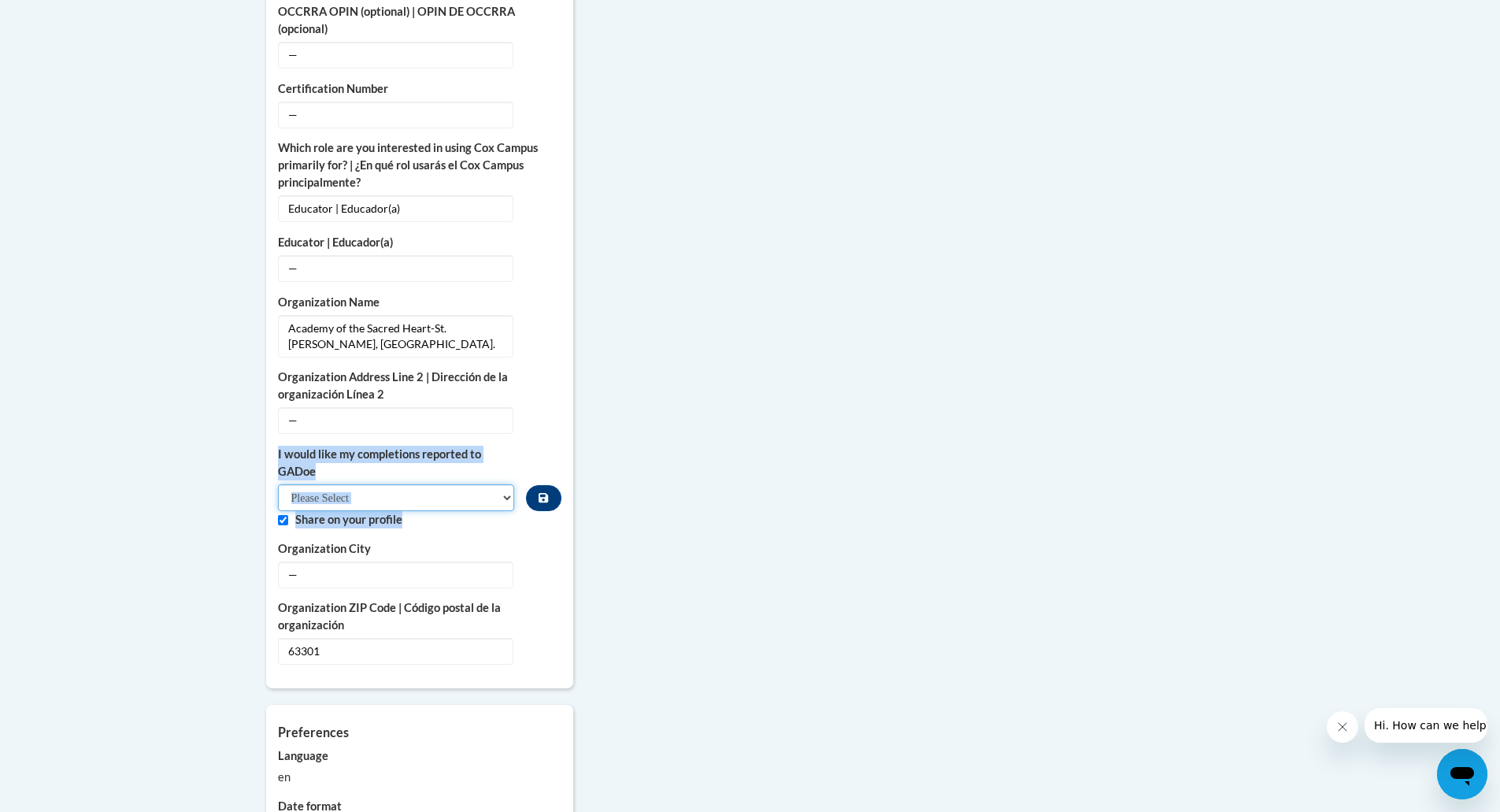
click at [504, 484] on select "Please Select Yes No" at bounding box center [396, 497] width 237 height 27
select select "7367c8e0-bc5f-4c55-9aa0-5f55ead1bbfb"
click at [278, 484] on select "Please Select Yes No" at bounding box center [396, 497] width 237 height 27
click at [655, 449] on div "More About Me Click or press to edit any of the profile fields below. Select mu…" at bounding box center [750, 300] width 992 height 1404
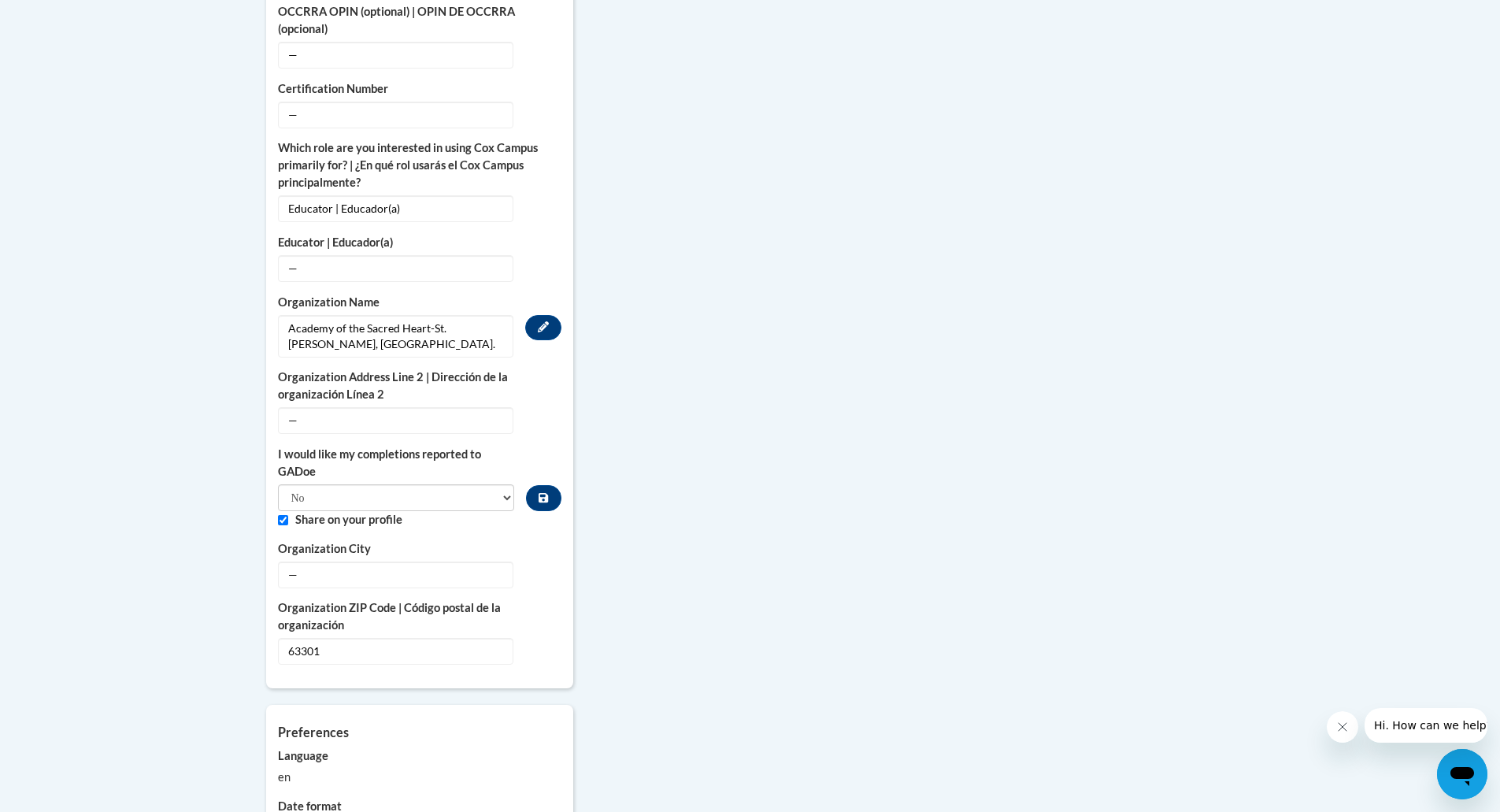
click at [341, 315] on span "Academy of the Sacred Heart-St. Charles, MO." at bounding box center [395, 336] width 236 height 42
click at [547, 321] on icon "Custom profile fields" at bounding box center [543, 326] width 11 height 11
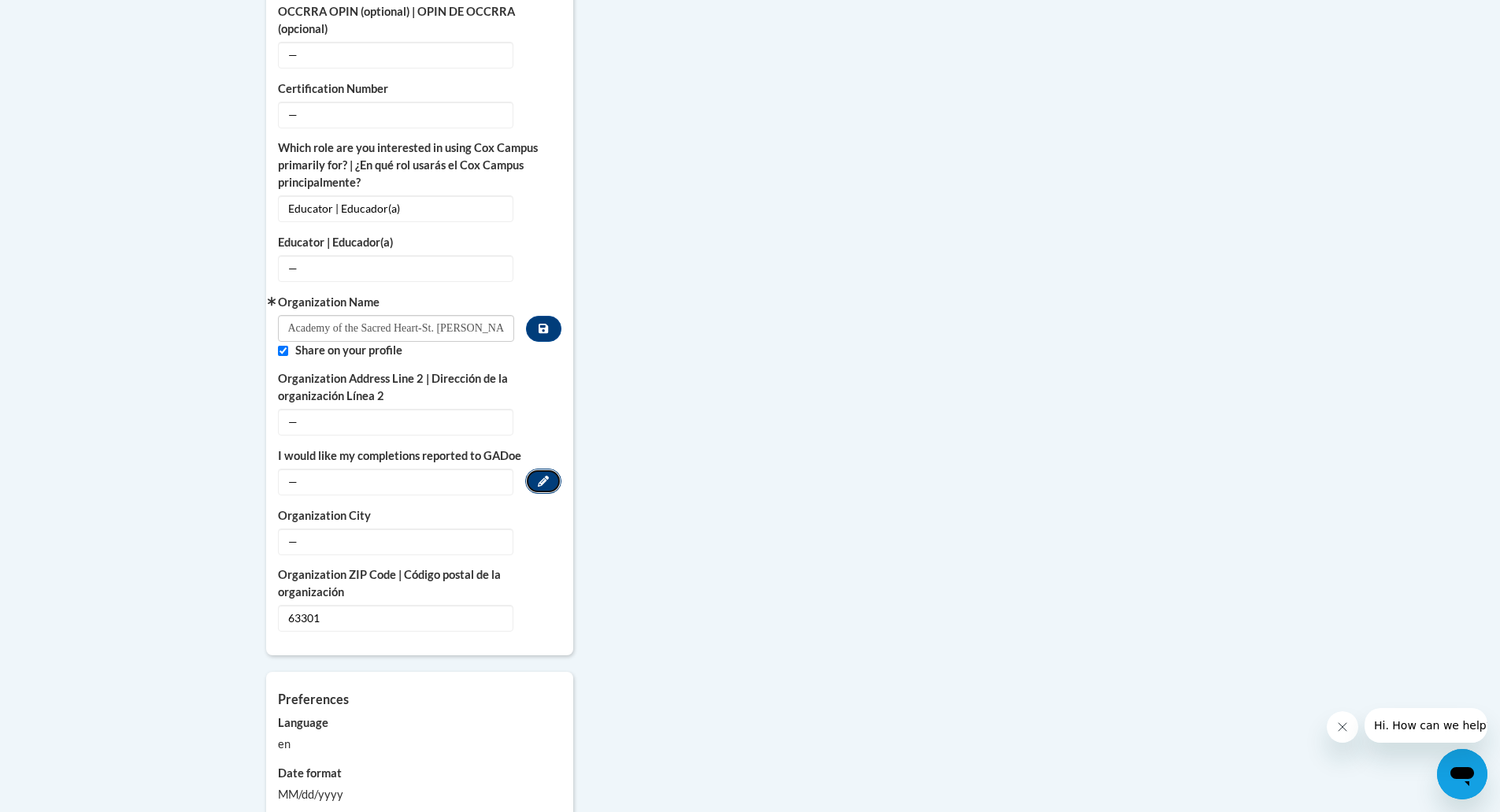
click at [543, 469] on button "Edit" at bounding box center [544, 481] width 37 height 25
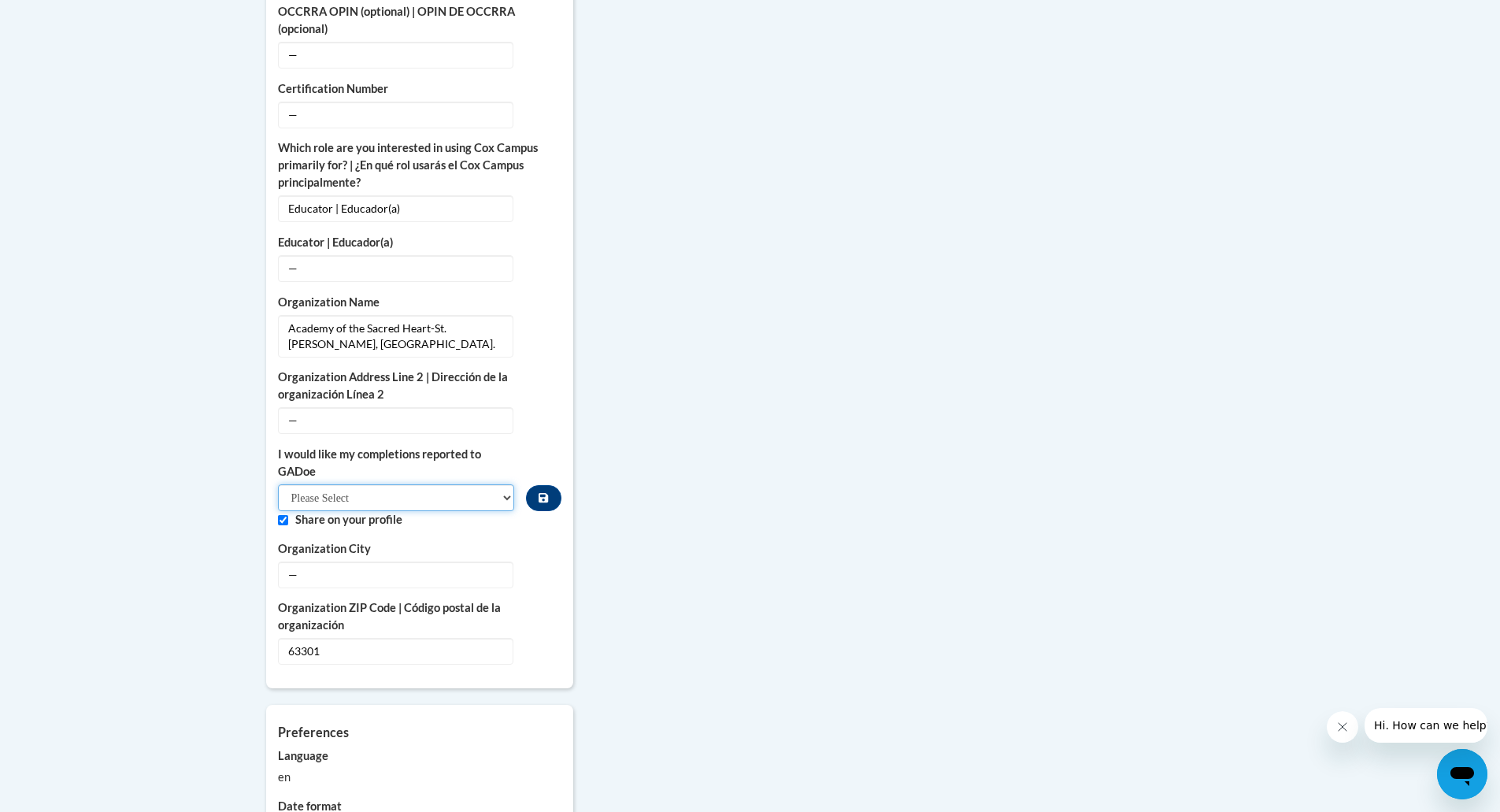
click at [506, 484] on select "Please Select Yes No" at bounding box center [396, 497] width 237 height 27
select select "603ba6f8-c7dd-435b-84cd-d4c8cfb77024"
click at [278, 484] on select "Please Select Yes No" at bounding box center [396, 497] width 237 height 27
click at [541, 562] on button "Edit" at bounding box center [544, 574] width 37 height 25
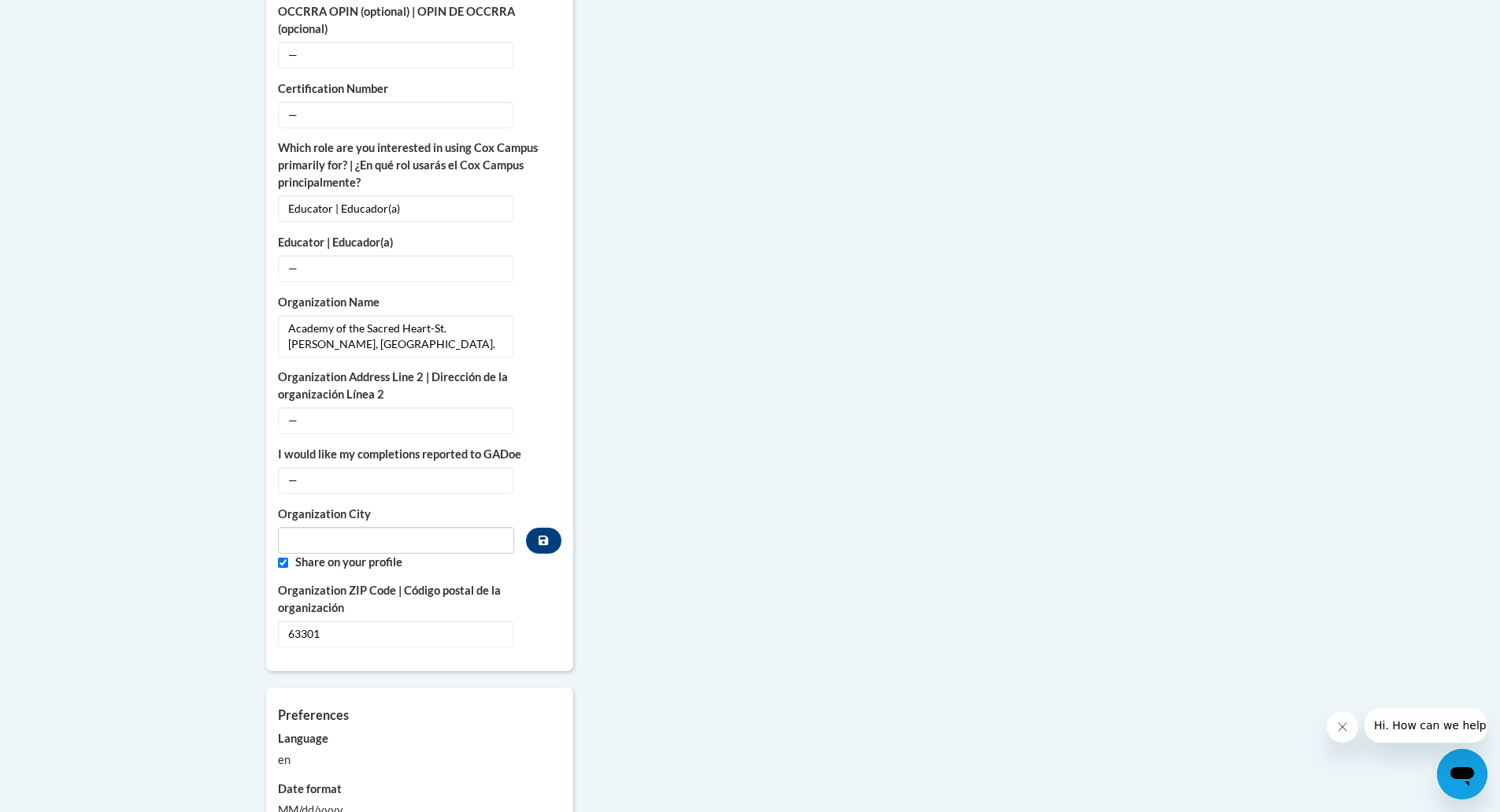
click at [636, 574] on div "More About Me Click or press to edit any of the profile fields below. Select mu…" at bounding box center [750, 292] width 992 height 1386
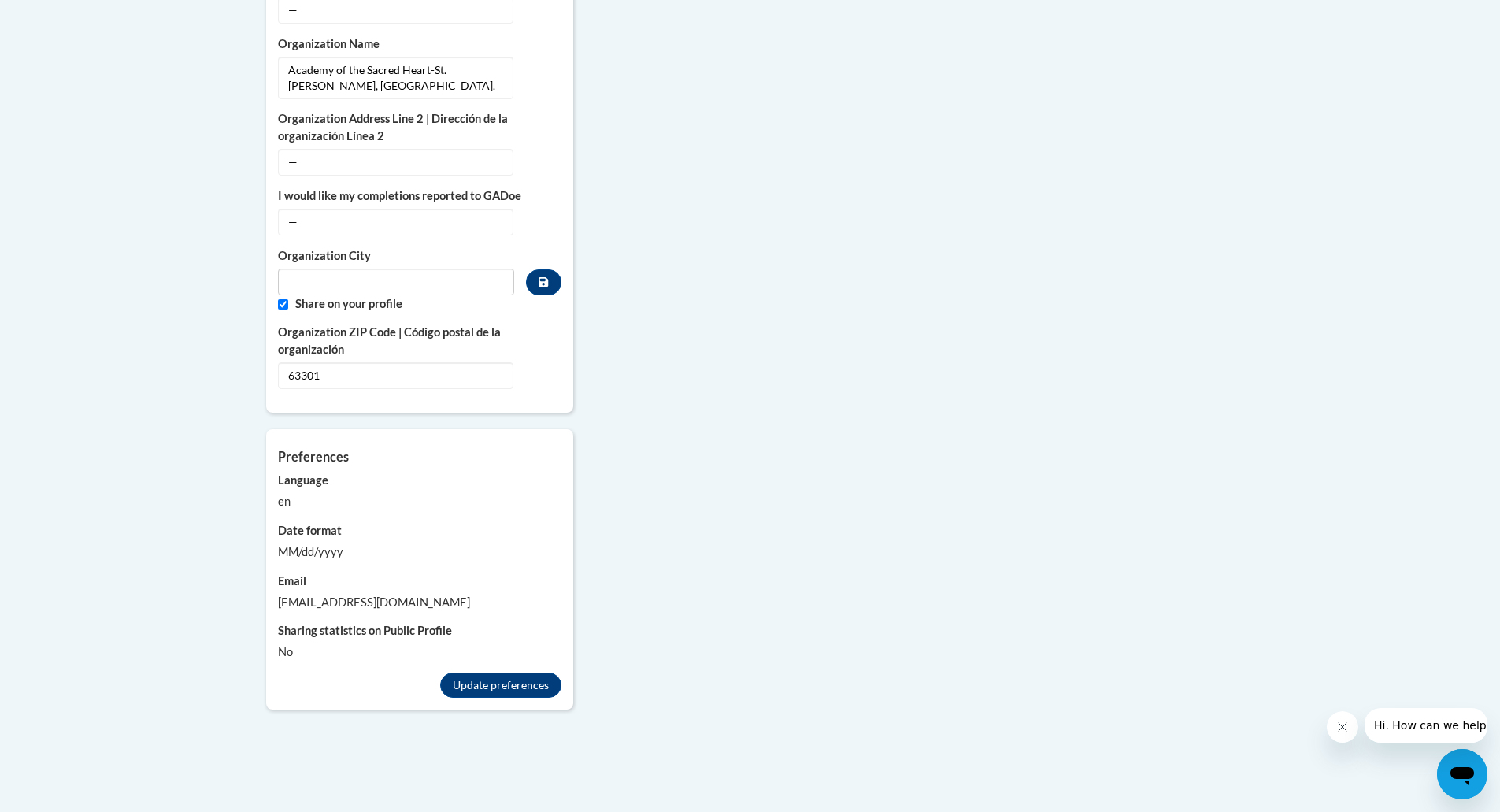
scroll to position [1232, 0]
click at [506, 671] on button "Update preferences" at bounding box center [501, 683] width 121 height 25
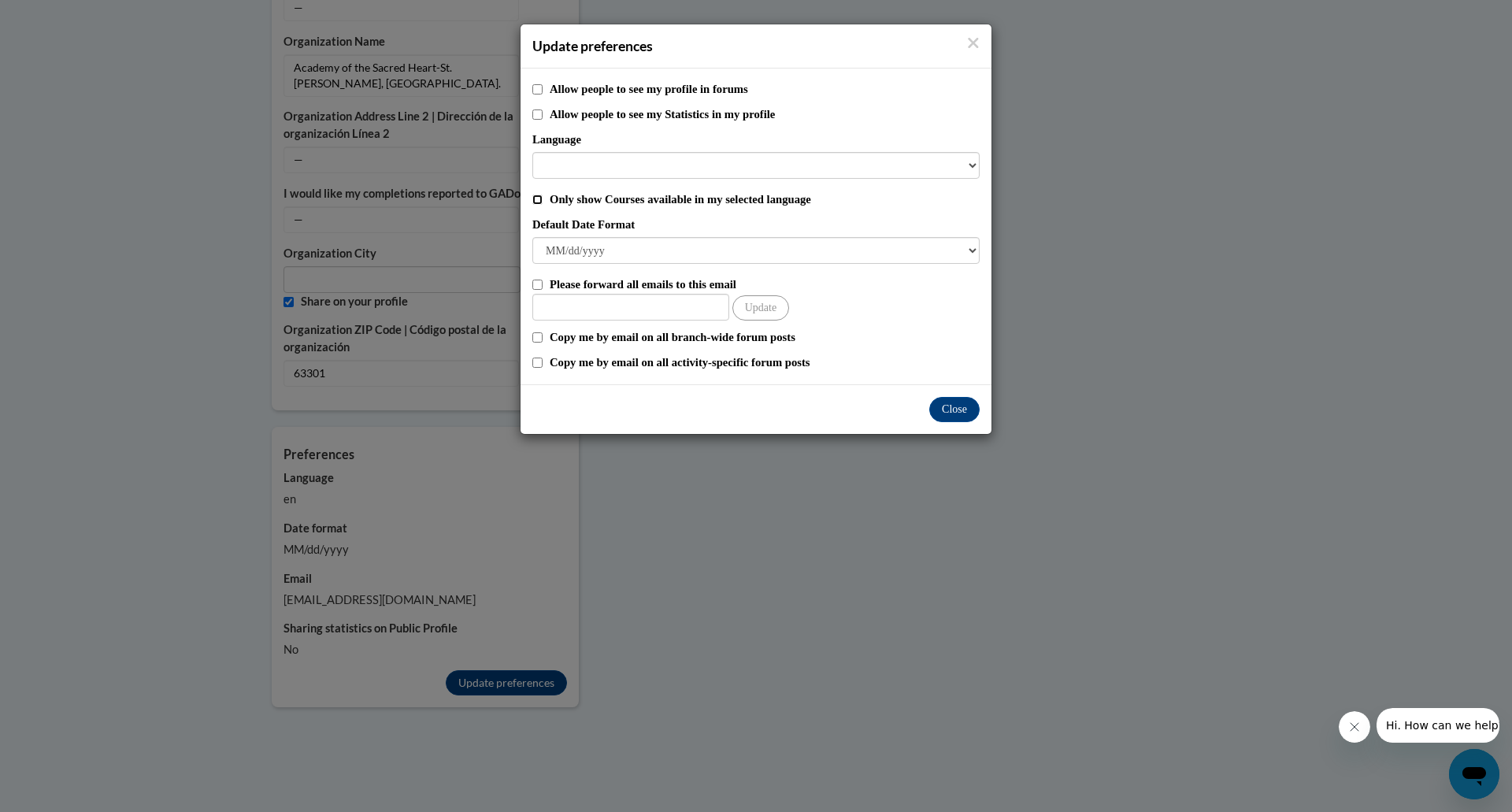
click at [535, 199] on input "Only show Courses available in my selected language" at bounding box center [537, 199] width 11 height 11
checkbox input "true"
click at [969, 252] on select "M/d/yyyy M/d/yy MM/dd/yy MM/dd/yyyy yy/MM/dd yyyy-MM-dd dd-MMM-yyyy dd/MM/yyyy …" at bounding box center [756, 250] width 448 height 27
click at [532, 237] on select "M/d/yyyy M/d/yy MM/dd/yy MM/dd/yyyy yy/MM/dd yyyy-MM-dd dd-MMM-yyyy dd/MM/yyyy …" at bounding box center [756, 250] width 448 height 27
click at [534, 289] on input "Please forward all emails to this email" at bounding box center [537, 285] width 11 height 11
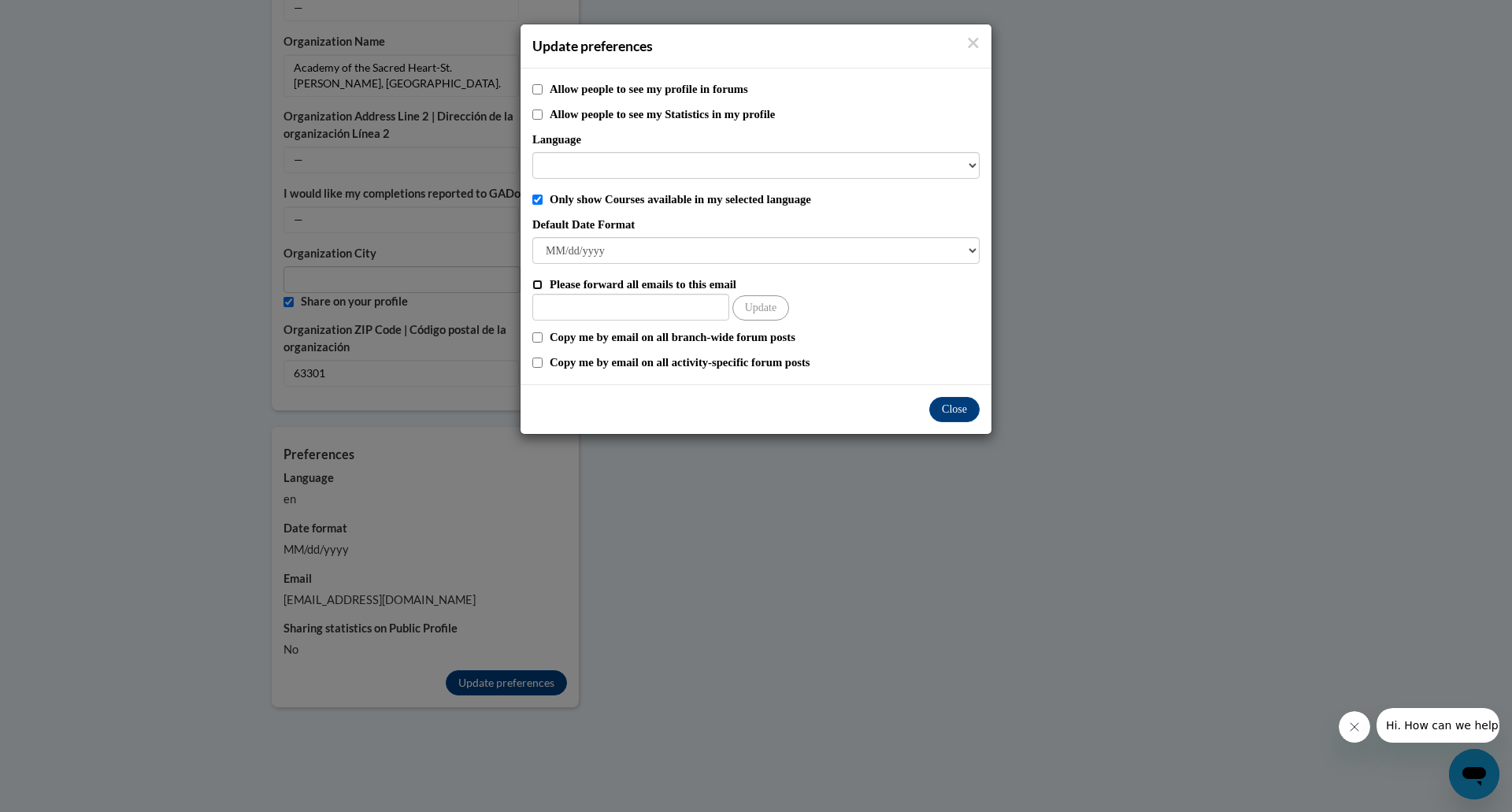
checkbox input "true"
click at [584, 306] on input "Other Email" at bounding box center [630, 307] width 197 height 27
type input "JROBBEN62@GMAIL.COM"
click at [958, 408] on button "Close" at bounding box center [955, 410] width 50 height 25
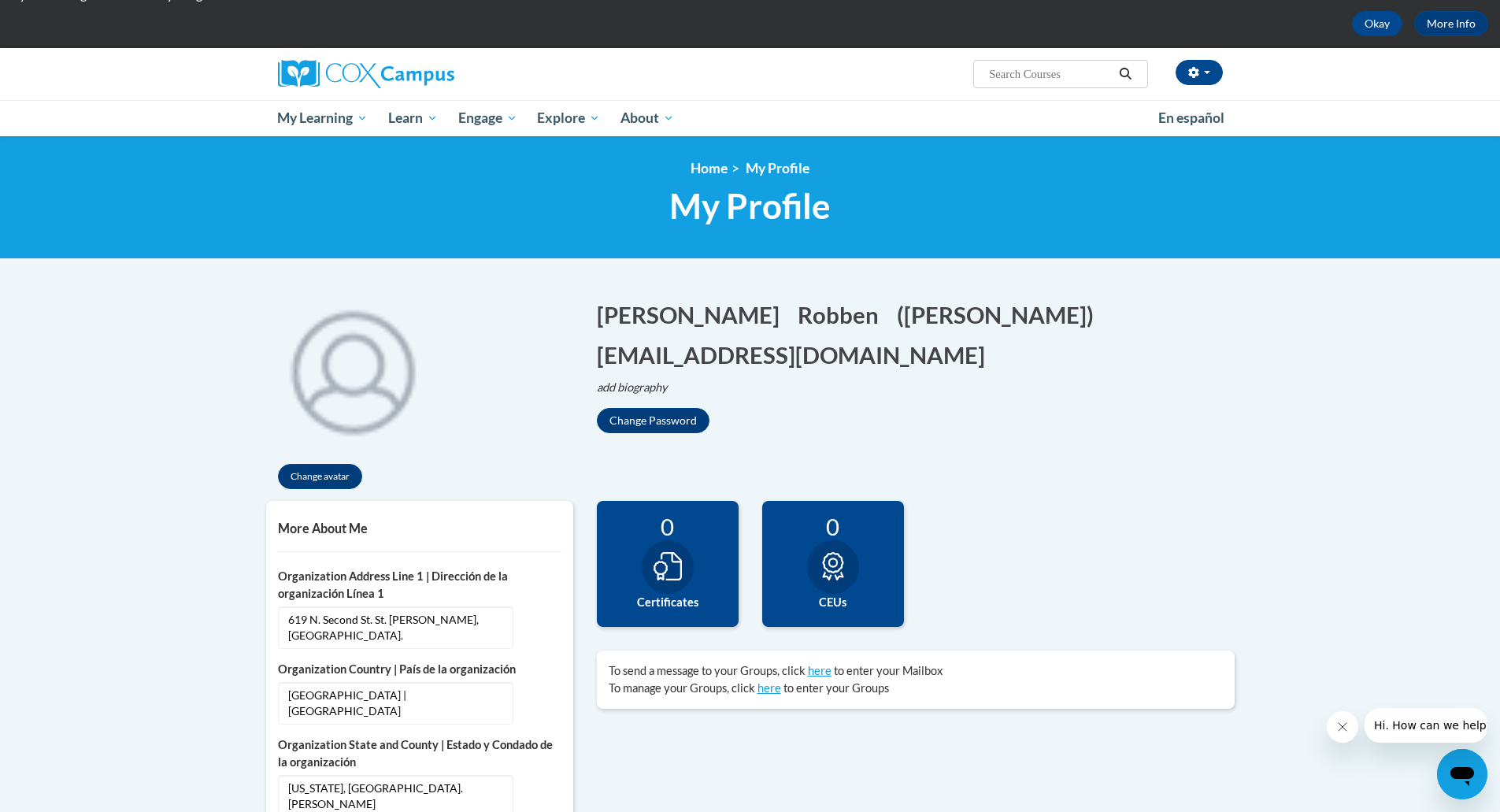
scroll to position [68, 0]
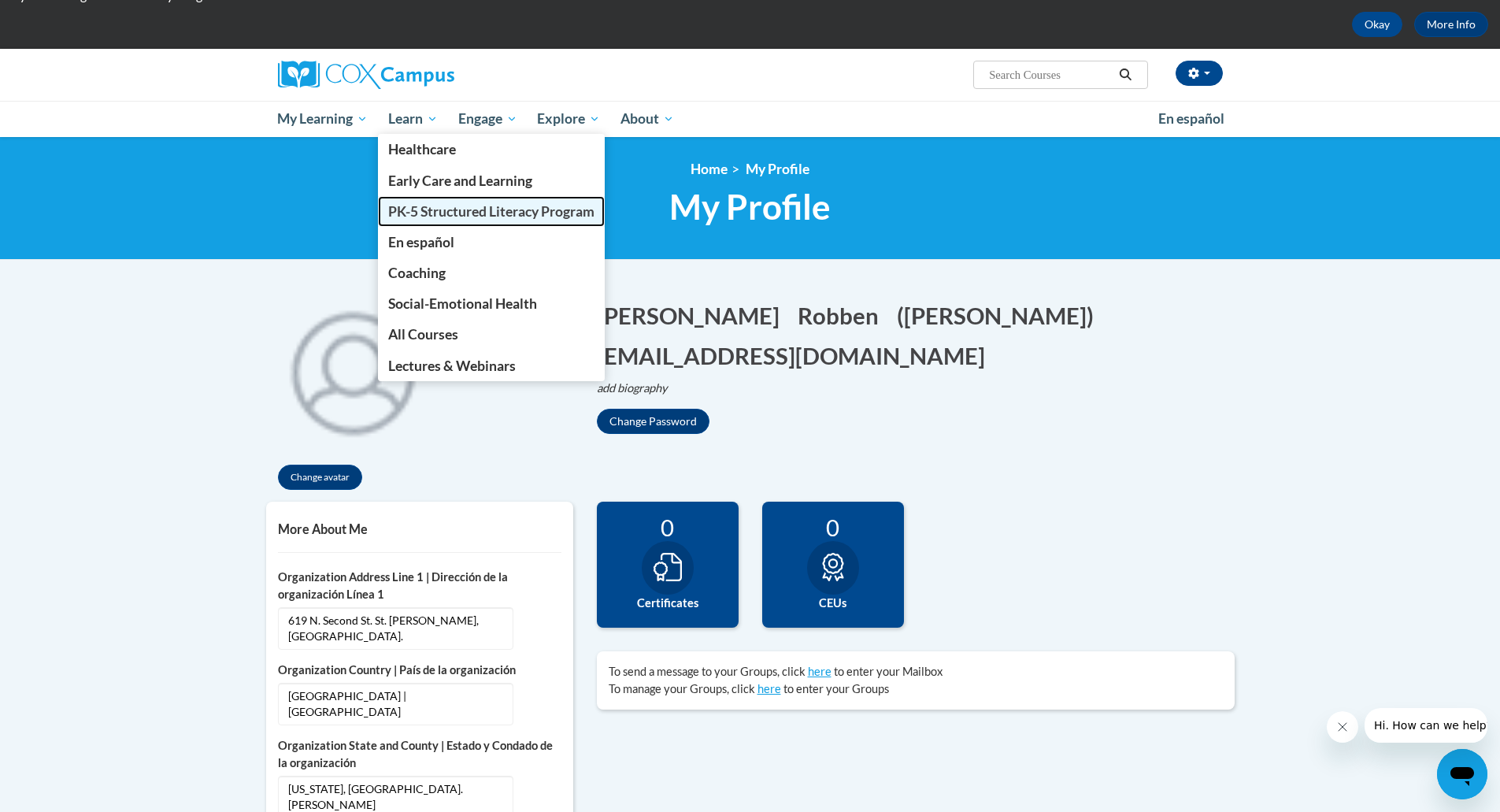
click at [479, 207] on span "PK-5 Structured Literacy Program" at bounding box center [492, 211] width 206 height 16
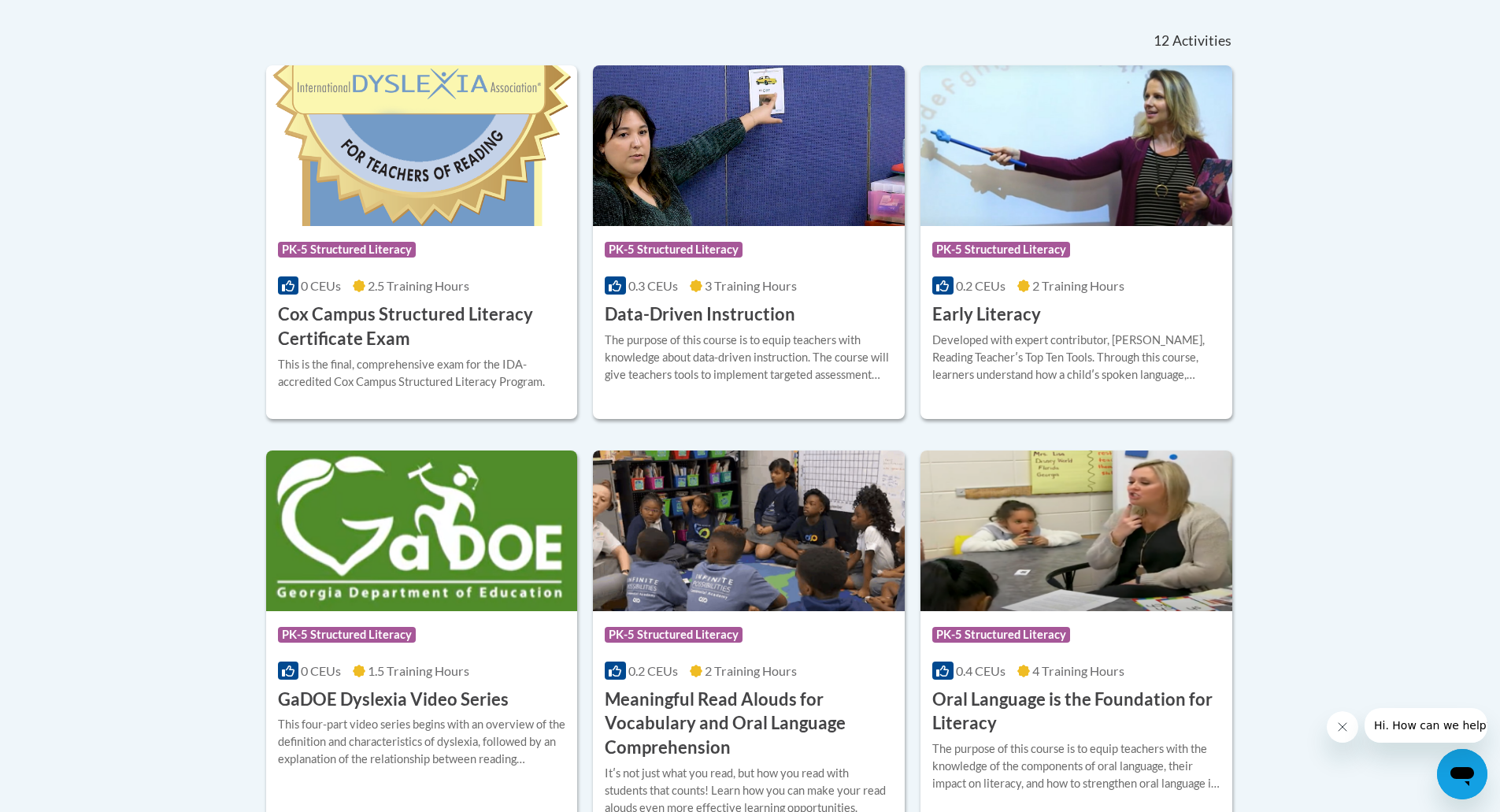
scroll to position [651, 0]
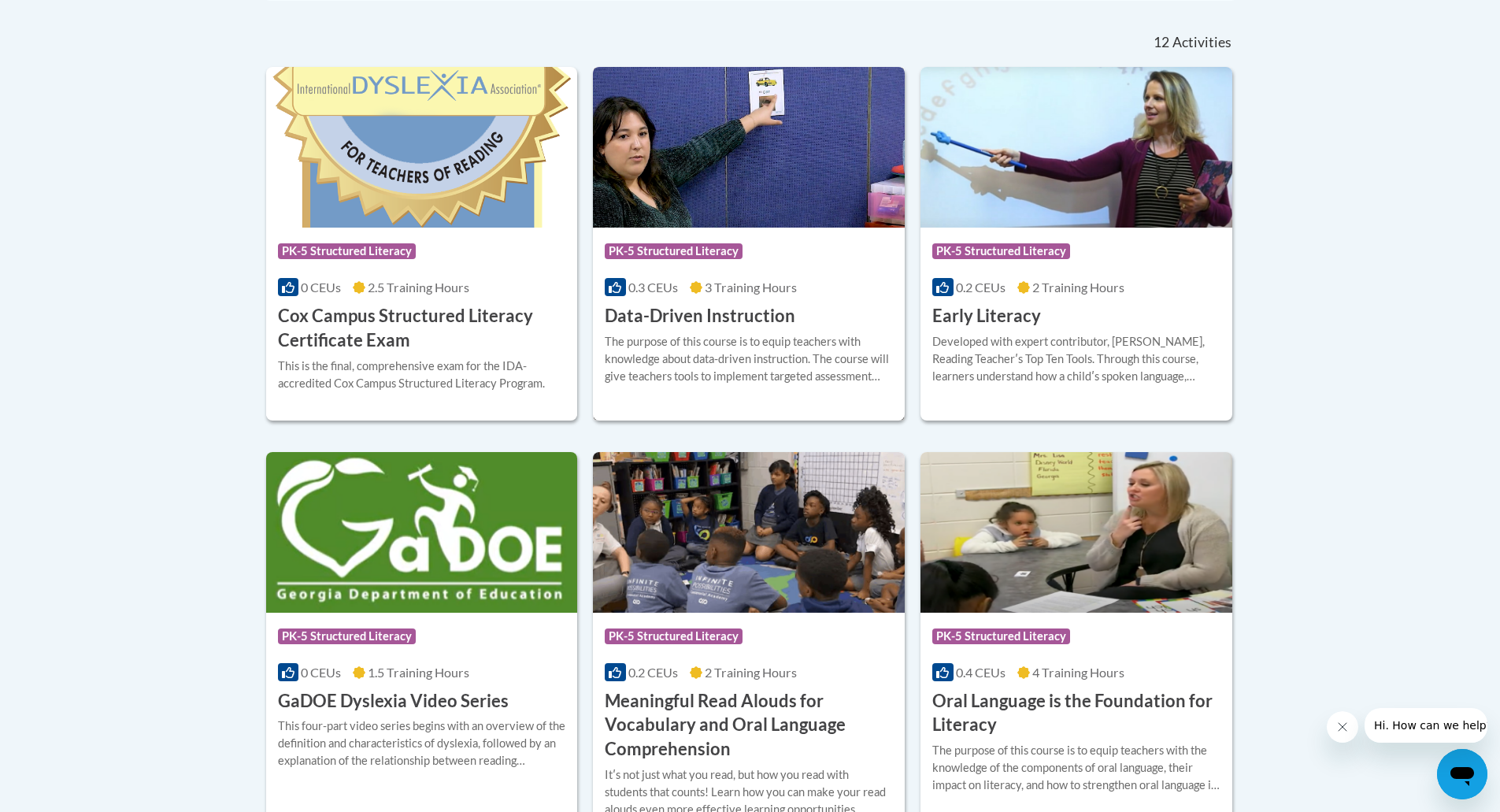
click at [830, 404] on div "More Info Enroll The purpose of this course is to equip teachers with knowledge…" at bounding box center [749, 368] width 312 height 80
